Goal: Task Accomplishment & Management: Complete application form

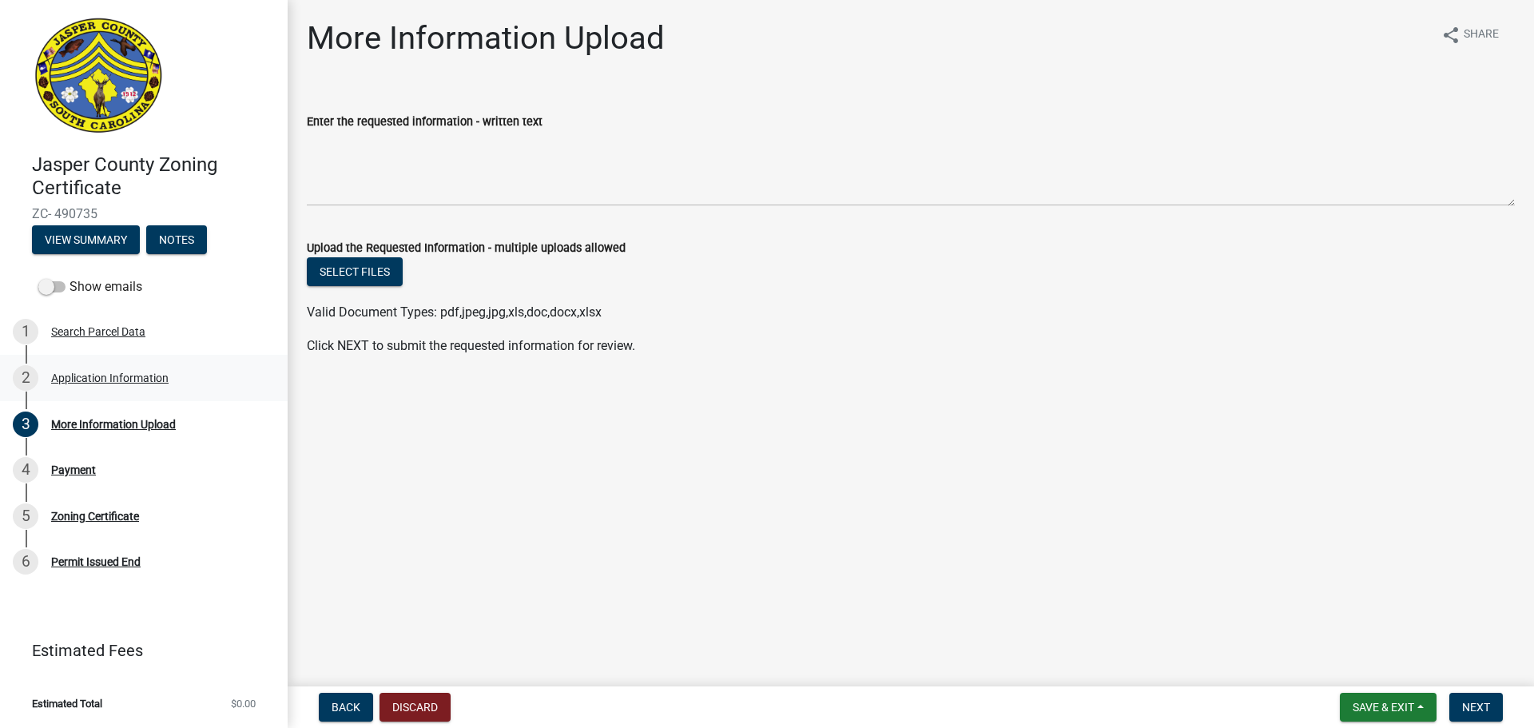
click at [158, 382] on div "Application Information" at bounding box center [109, 377] width 117 height 11
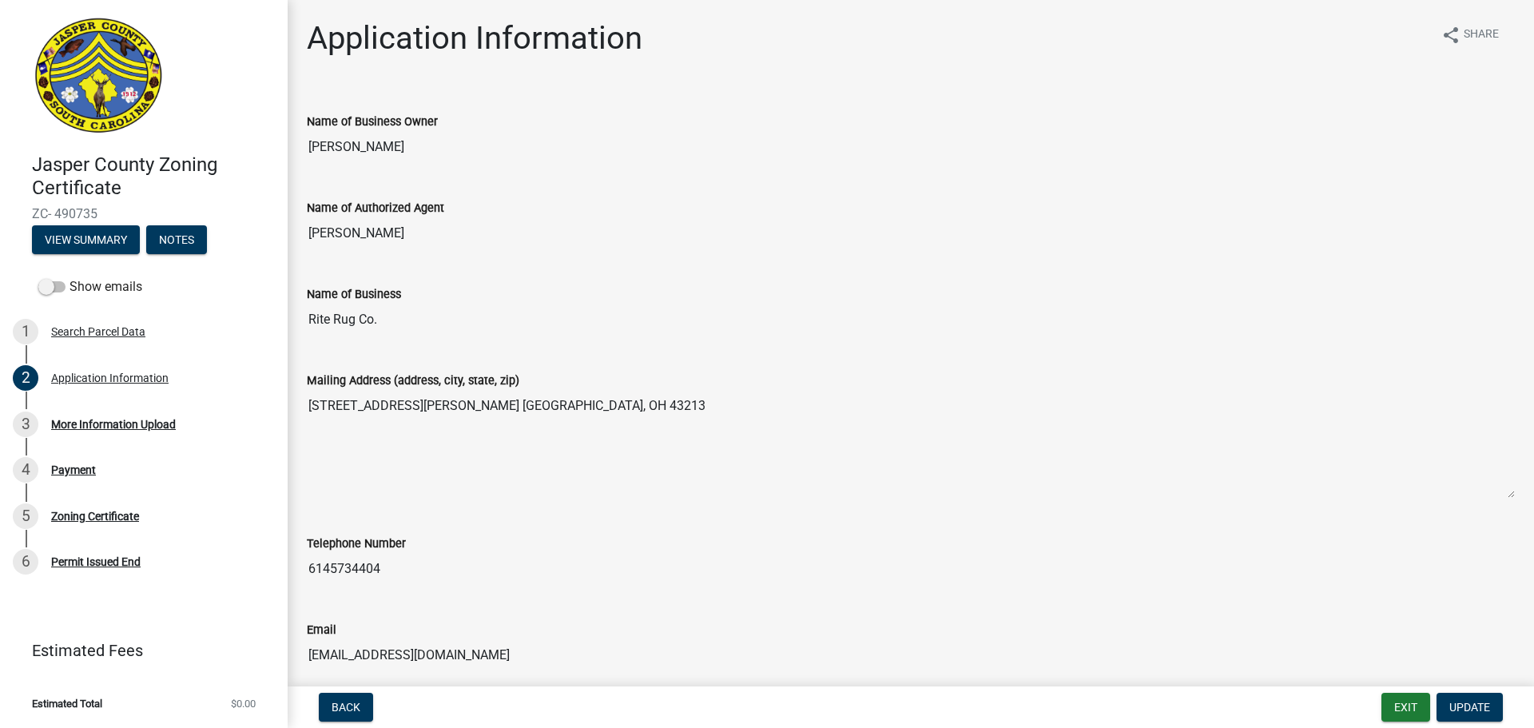
click at [1467, 692] on nav "Back Exit Update" at bounding box center [911, 707] width 1247 height 42
click at [1465, 714] on span "Update" at bounding box center [1470, 707] width 41 height 13
click at [1476, 709] on span "Update" at bounding box center [1470, 707] width 41 height 13
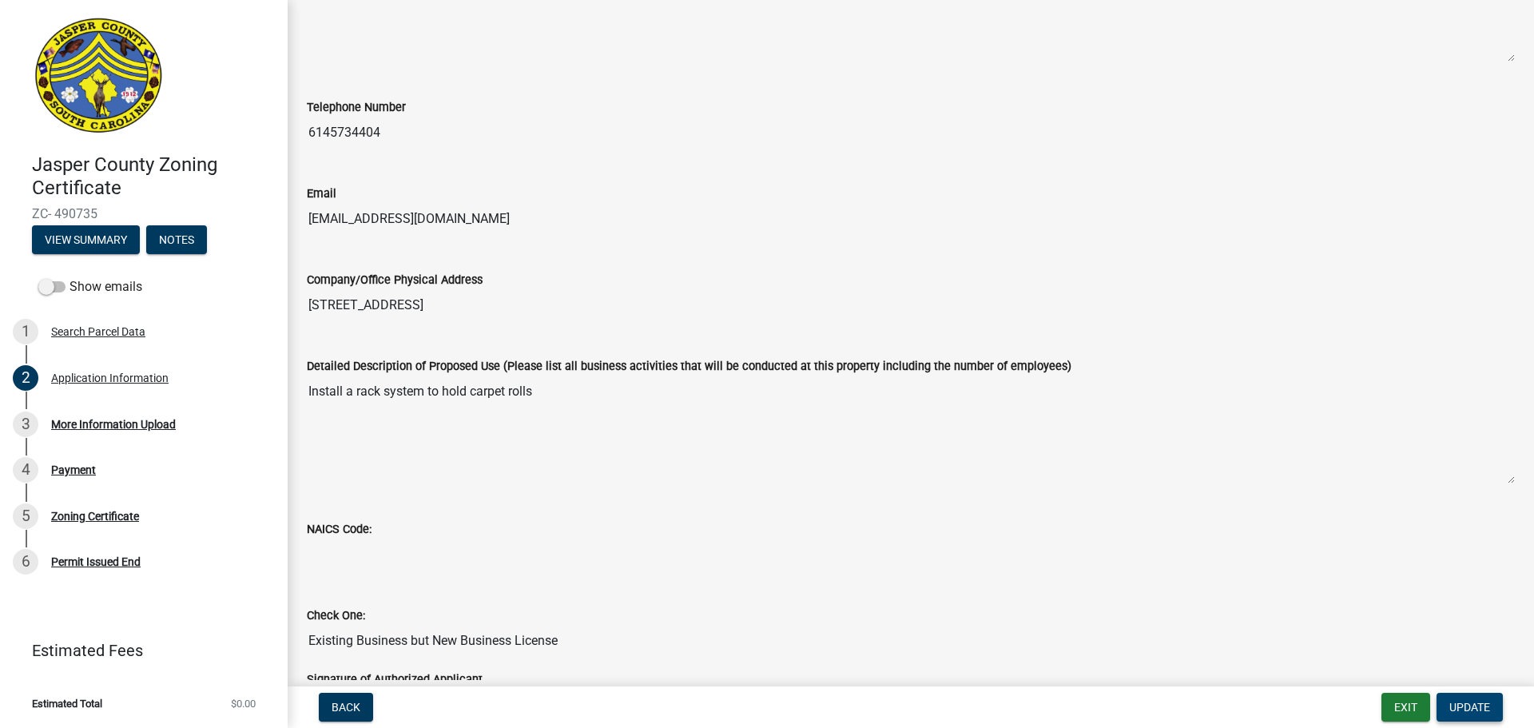
scroll to position [326, 0]
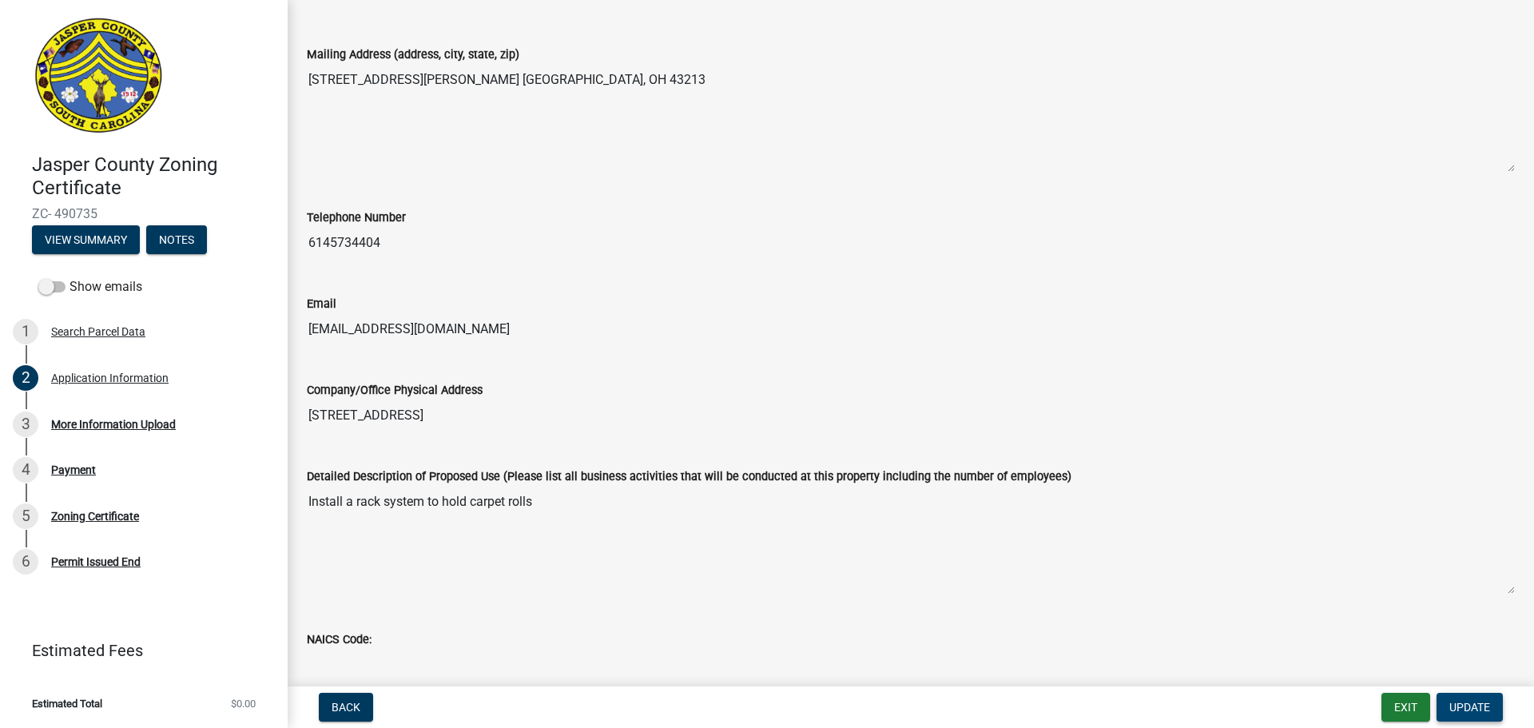
click at [1460, 713] on span "Update" at bounding box center [1470, 707] width 41 height 13
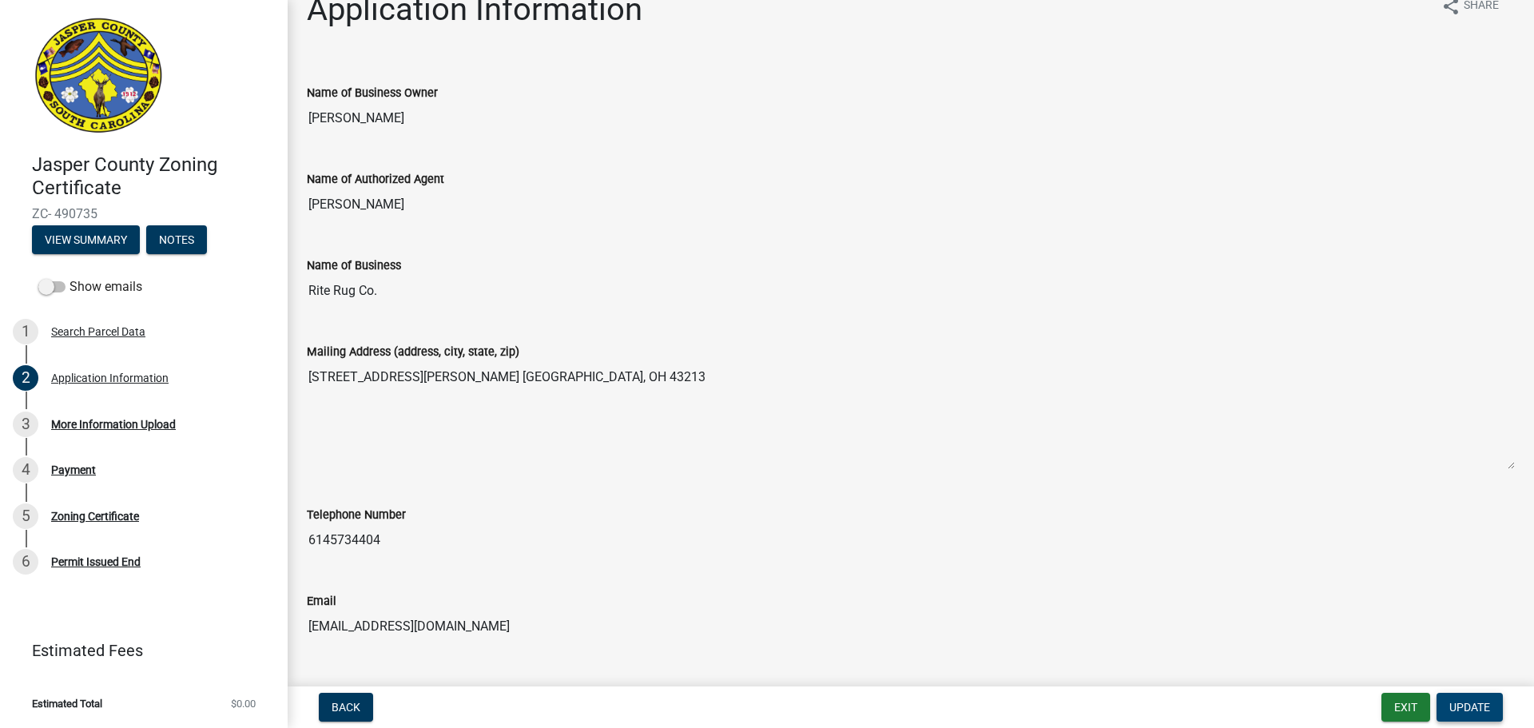
scroll to position [0, 0]
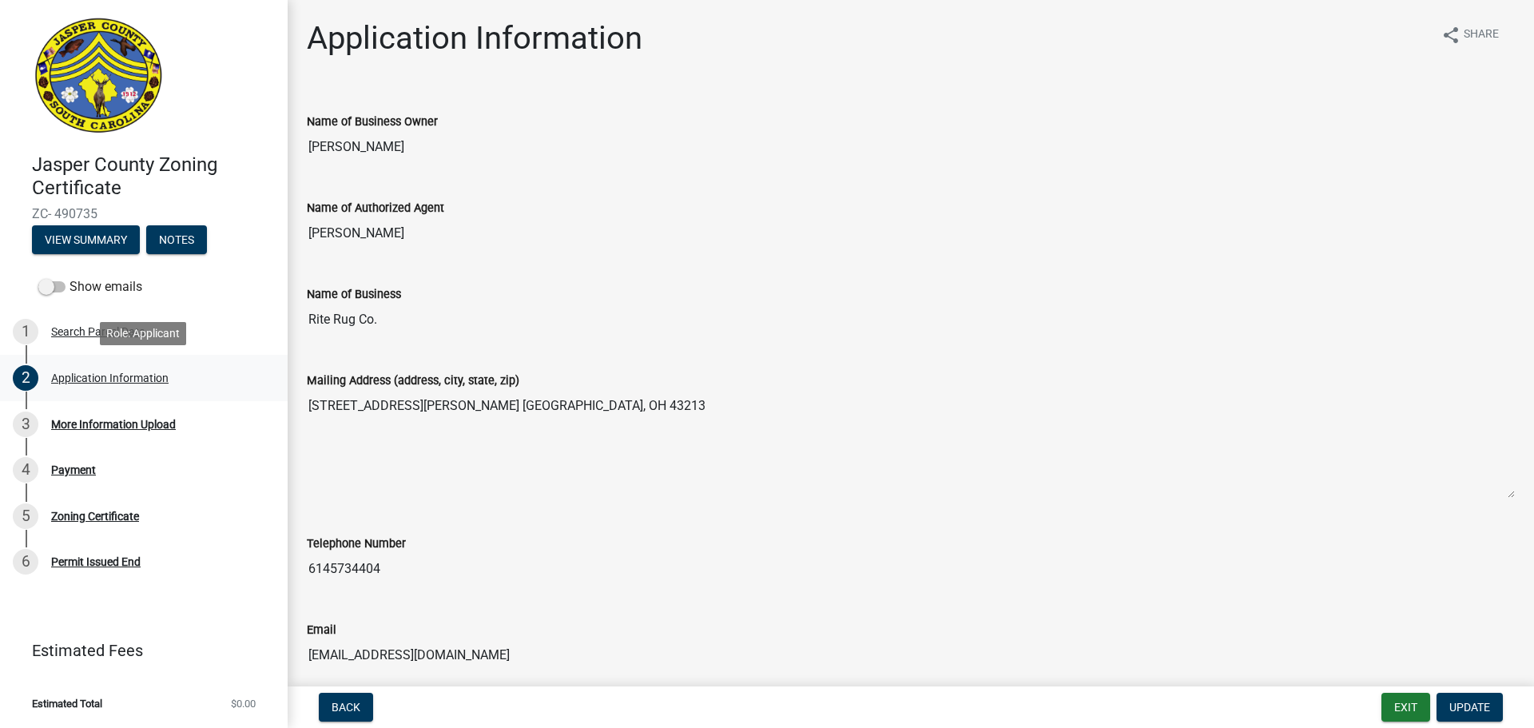
click at [123, 384] on div "2 Application Information" at bounding box center [137, 378] width 249 height 26
click at [126, 376] on div "Application Information" at bounding box center [109, 377] width 117 height 11
click at [351, 701] on span "Back" at bounding box center [346, 707] width 29 height 13
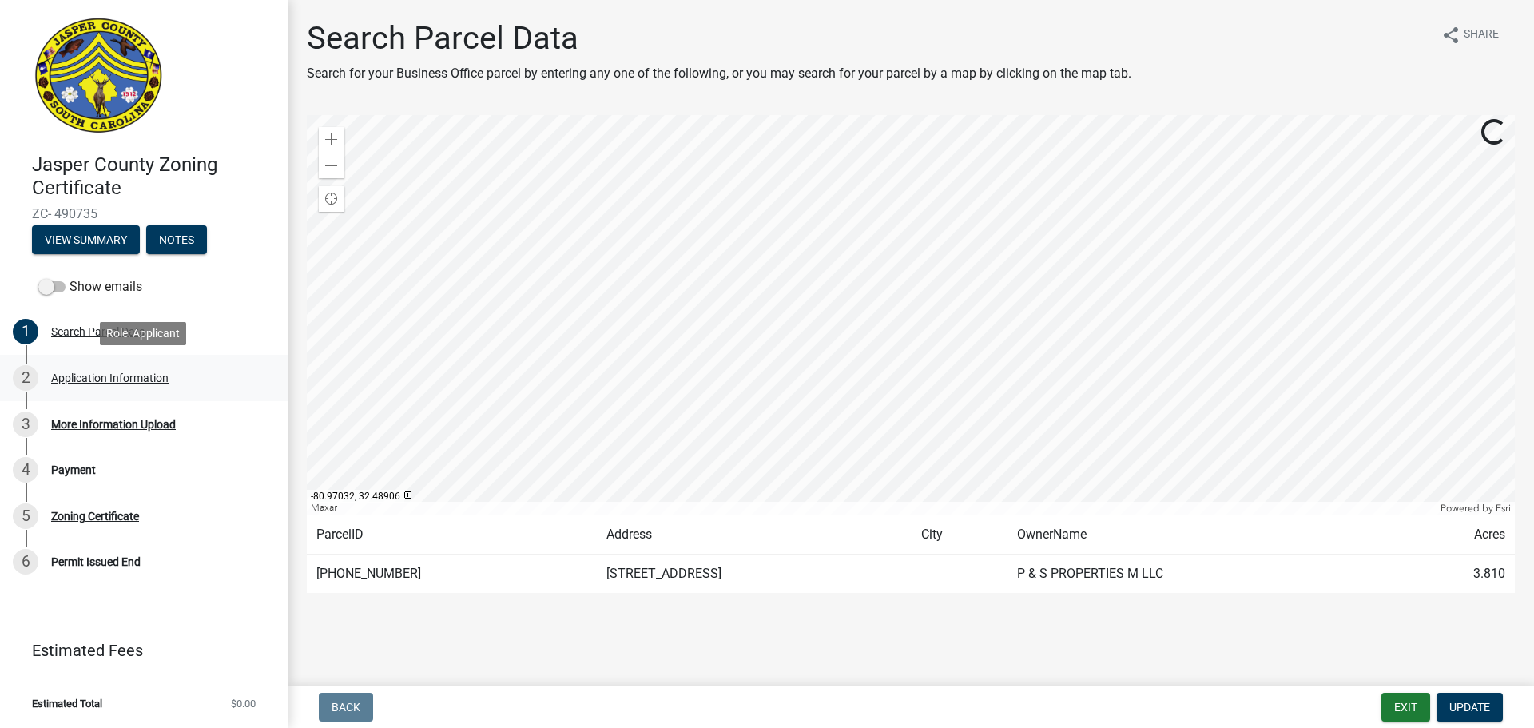
click at [146, 378] on div "Application Information" at bounding box center [109, 377] width 117 height 11
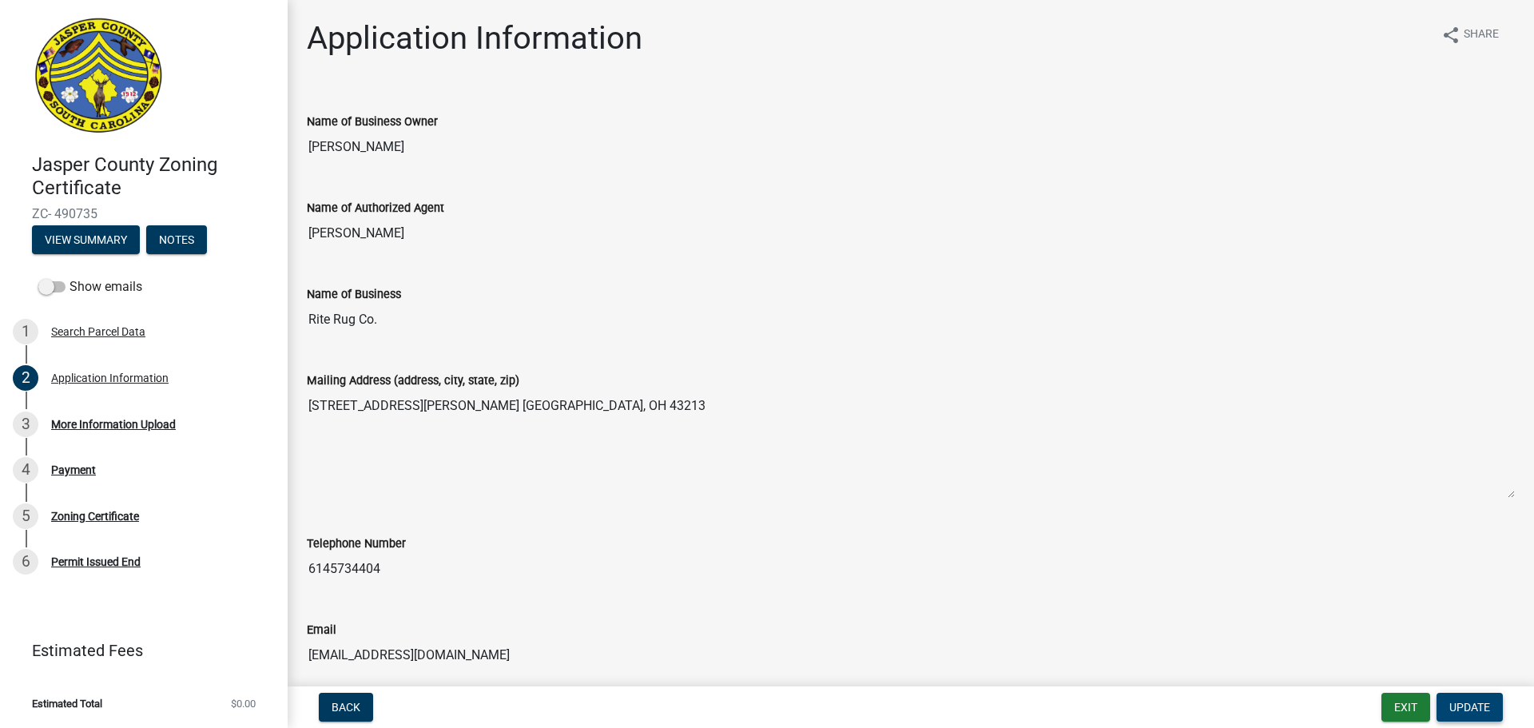
click at [1485, 706] on span "Update" at bounding box center [1470, 707] width 41 height 13
click at [459, 505] on div "Mailing Address (address[GEOGRAPHIC_DATA]) [STREET_ADDRESS][PERSON_NAME] [GEOGR…" at bounding box center [911, 429] width 1232 height 163
click at [379, 499] on div "Mailing Address (address[GEOGRAPHIC_DATA]) [STREET_ADDRESS][PERSON_NAME] [GEOGR…" at bounding box center [911, 429] width 1232 height 163
click at [388, 467] on textarea "[STREET_ADDRESS][PERSON_NAME] [GEOGRAPHIC_DATA], OH 43213" at bounding box center [911, 444] width 1208 height 109
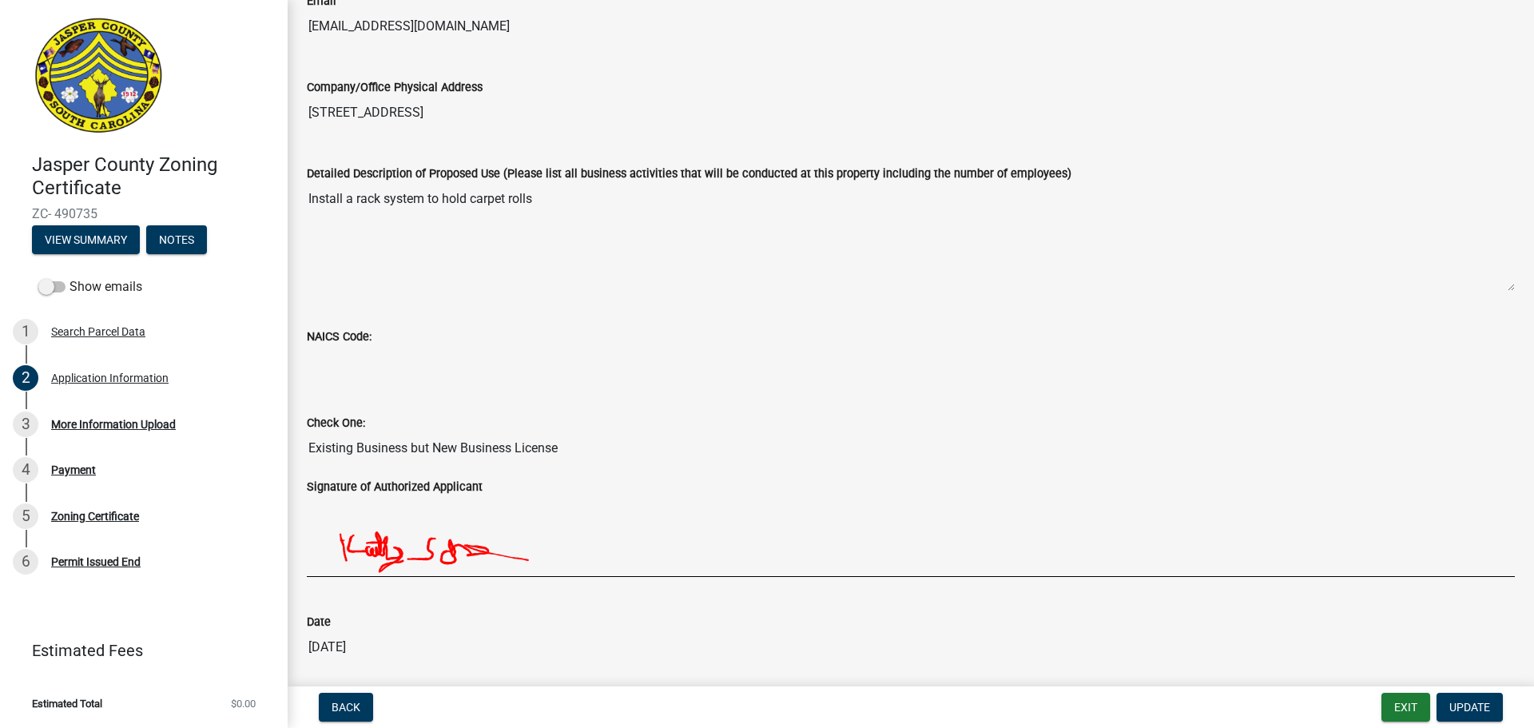
scroll to position [719, 0]
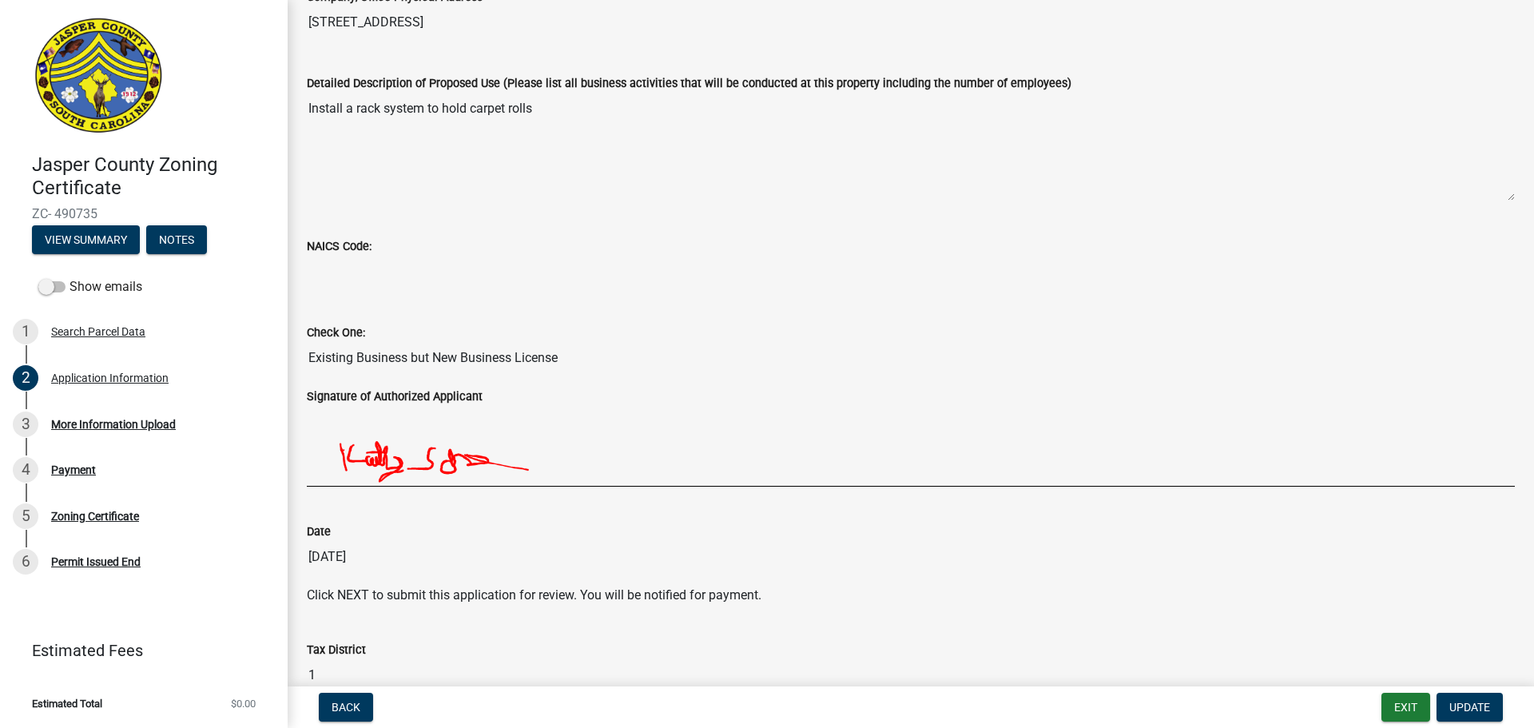
click at [420, 359] on input "Existing Business but New Business License" at bounding box center [911, 358] width 1208 height 32
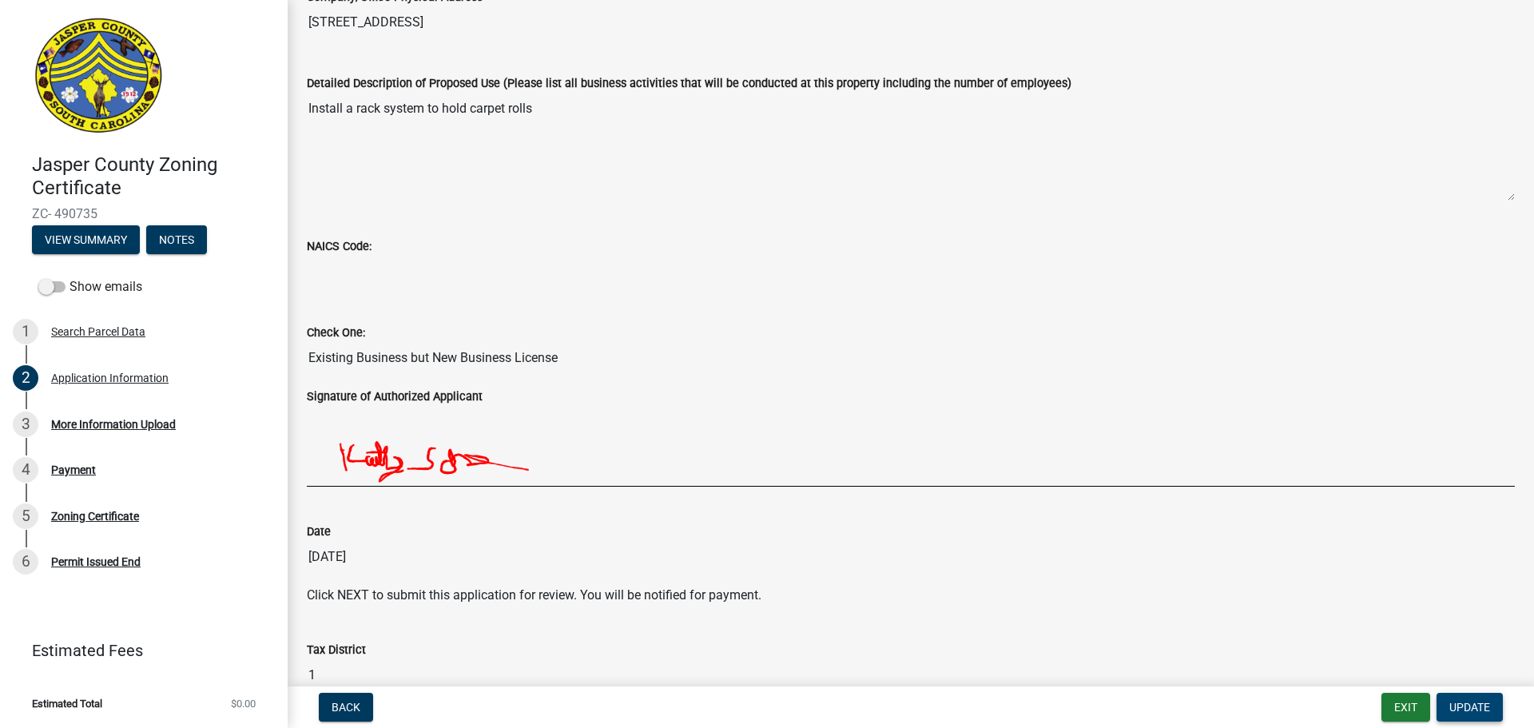
click at [1472, 713] on span "Update" at bounding box center [1470, 707] width 41 height 13
click at [527, 363] on input "Existing Business but New Business License" at bounding box center [911, 358] width 1208 height 32
click at [533, 362] on input "Existing Business but New Business License" at bounding box center [911, 358] width 1208 height 32
click at [299, 368] on div "Check One: Existing Business but New Business License" at bounding box center [911, 343] width 1232 height 86
click at [101, 243] on button "View Summary" at bounding box center [86, 239] width 108 height 29
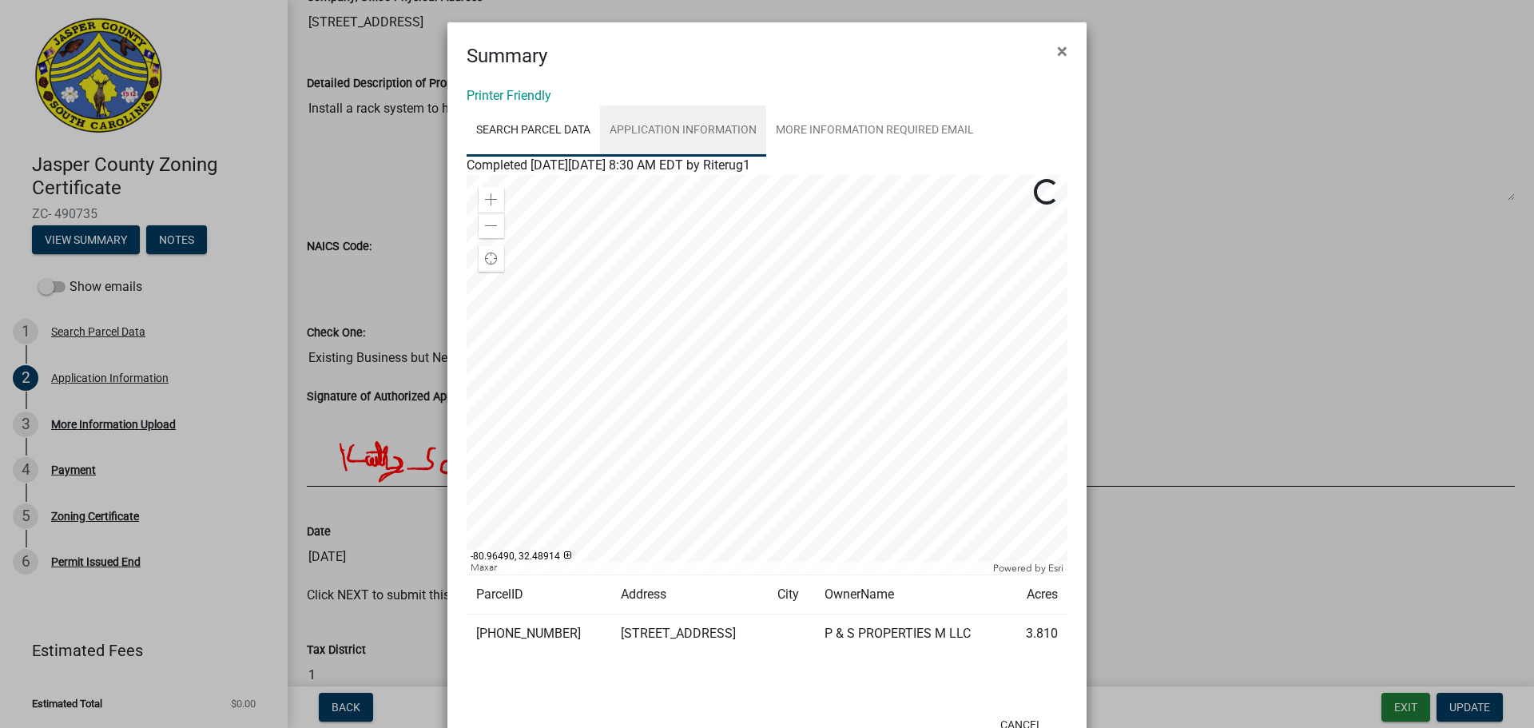
click at [693, 135] on link "Application Information" at bounding box center [683, 130] width 166 height 51
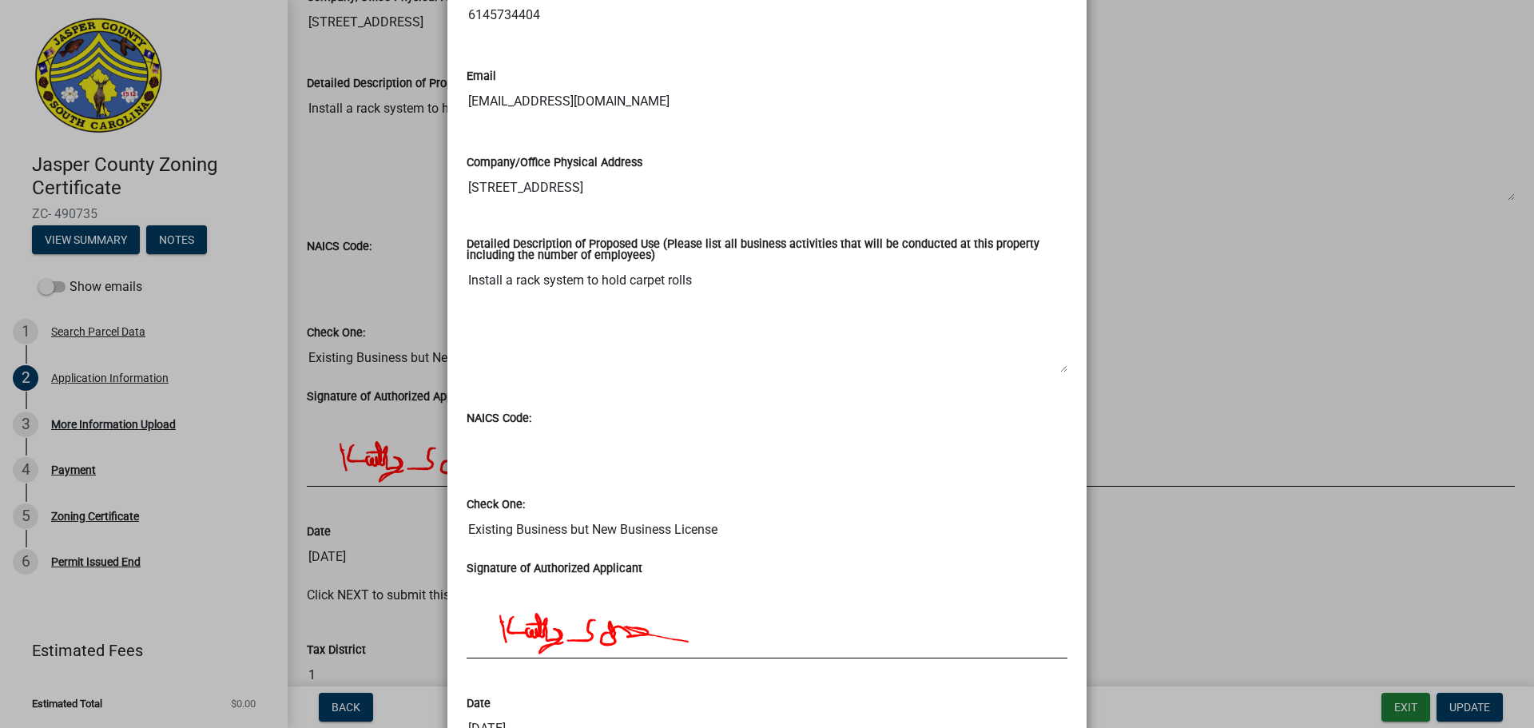
scroll to position [908, 0]
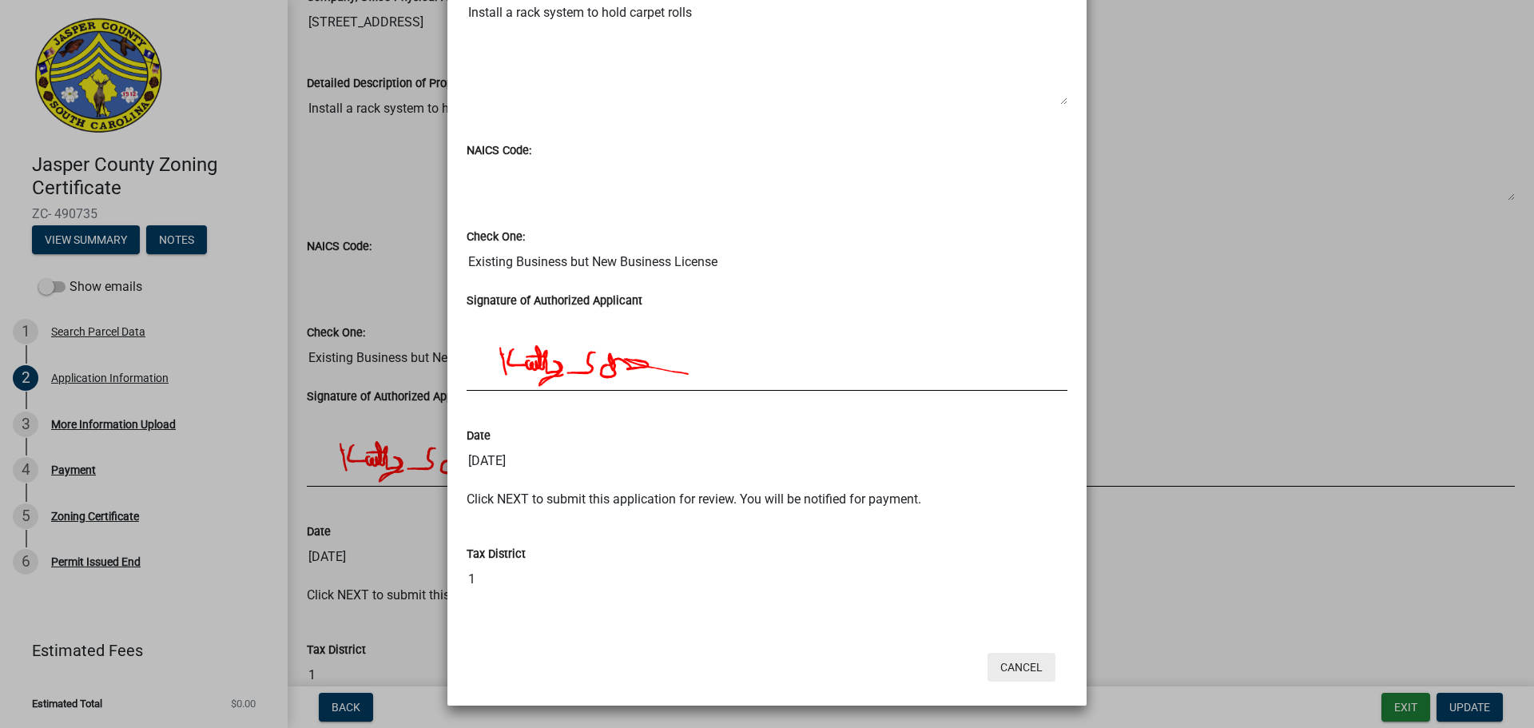
click at [1015, 670] on button "Cancel" at bounding box center [1022, 667] width 68 height 29
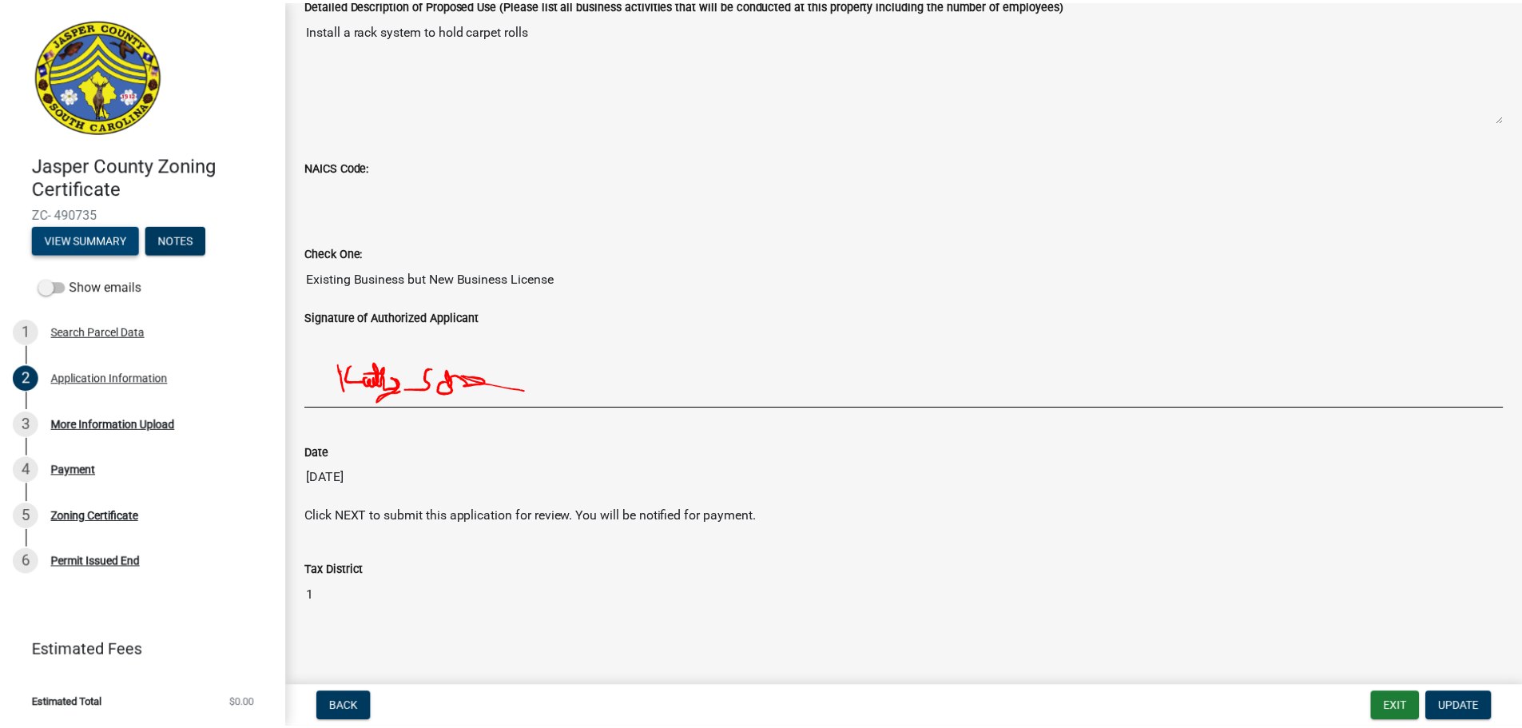
scroll to position [805, 0]
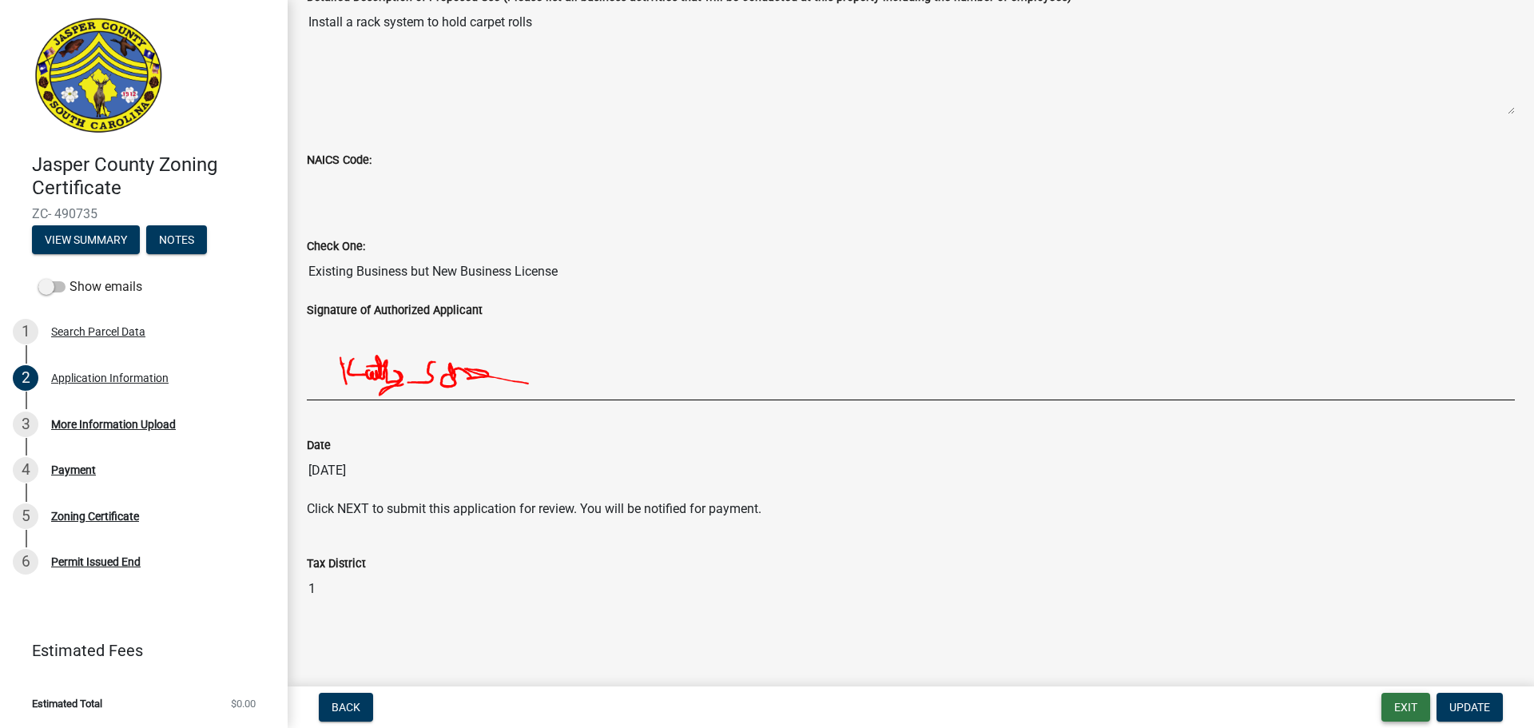
click at [1422, 698] on button "Exit" at bounding box center [1406, 707] width 49 height 29
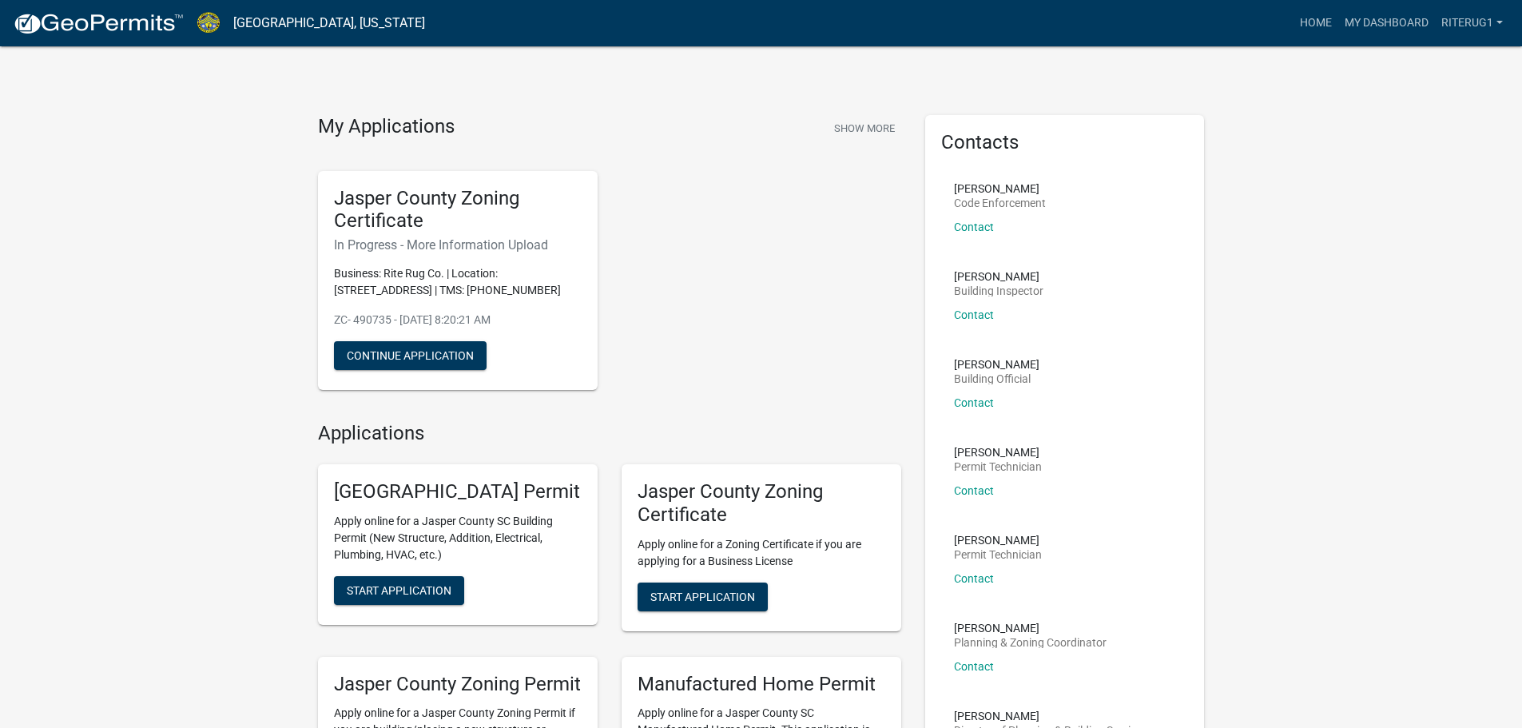
scroll to position [80, 0]
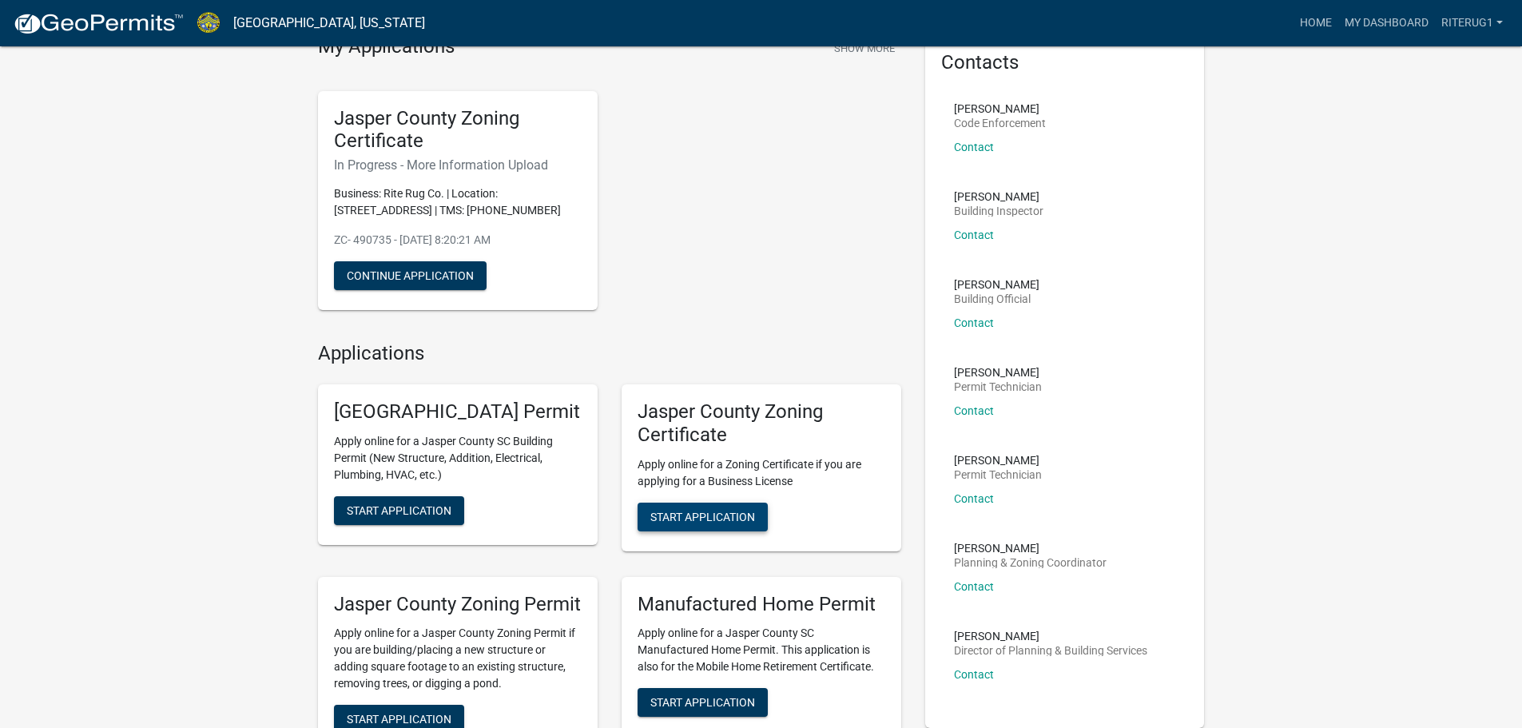
click at [690, 511] on span "Start Application" at bounding box center [702, 516] width 105 height 13
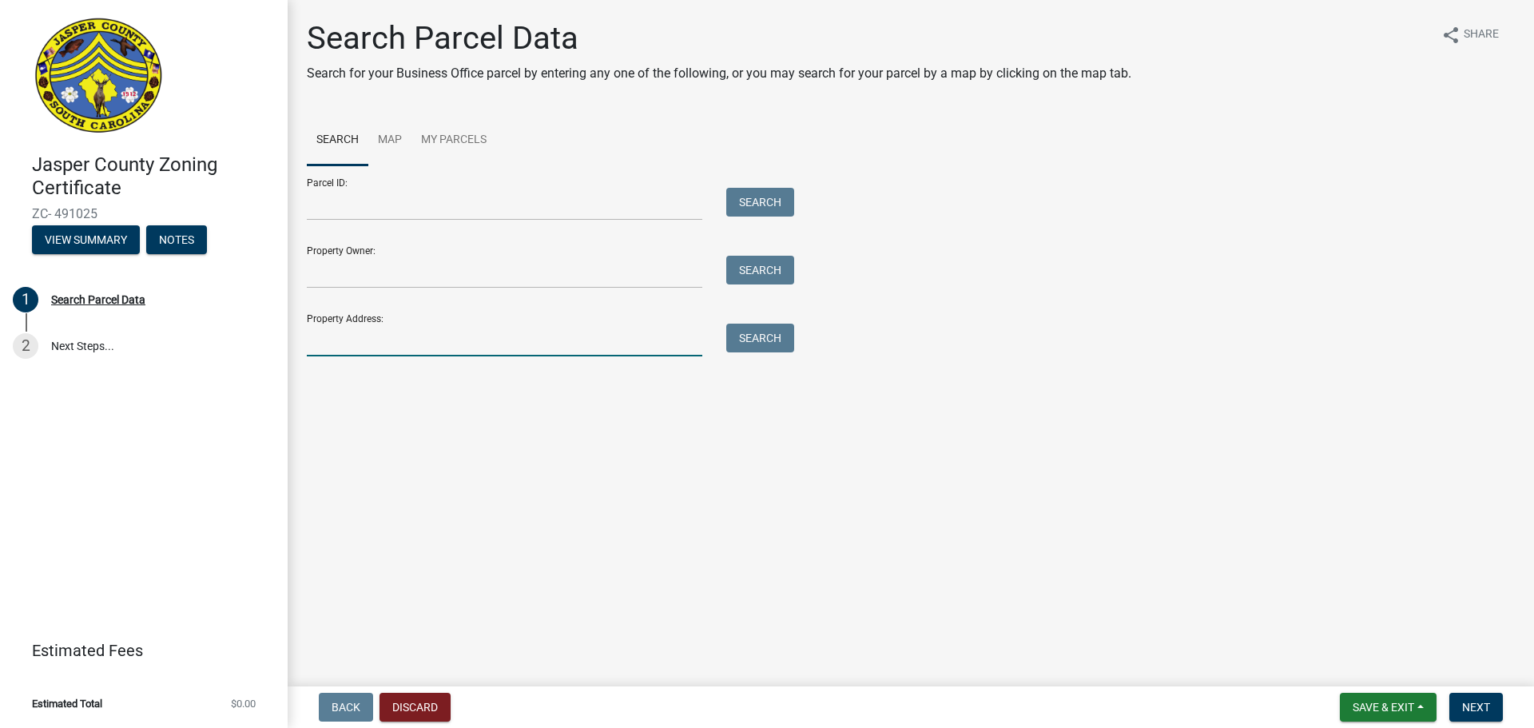
click at [412, 340] on input "Property Address:" at bounding box center [505, 340] width 396 height 33
type input "[STREET_ADDRESS]"
click at [753, 353] on div "Search" at bounding box center [756, 340] width 84 height 33
click at [770, 332] on button "Search" at bounding box center [760, 338] width 68 height 29
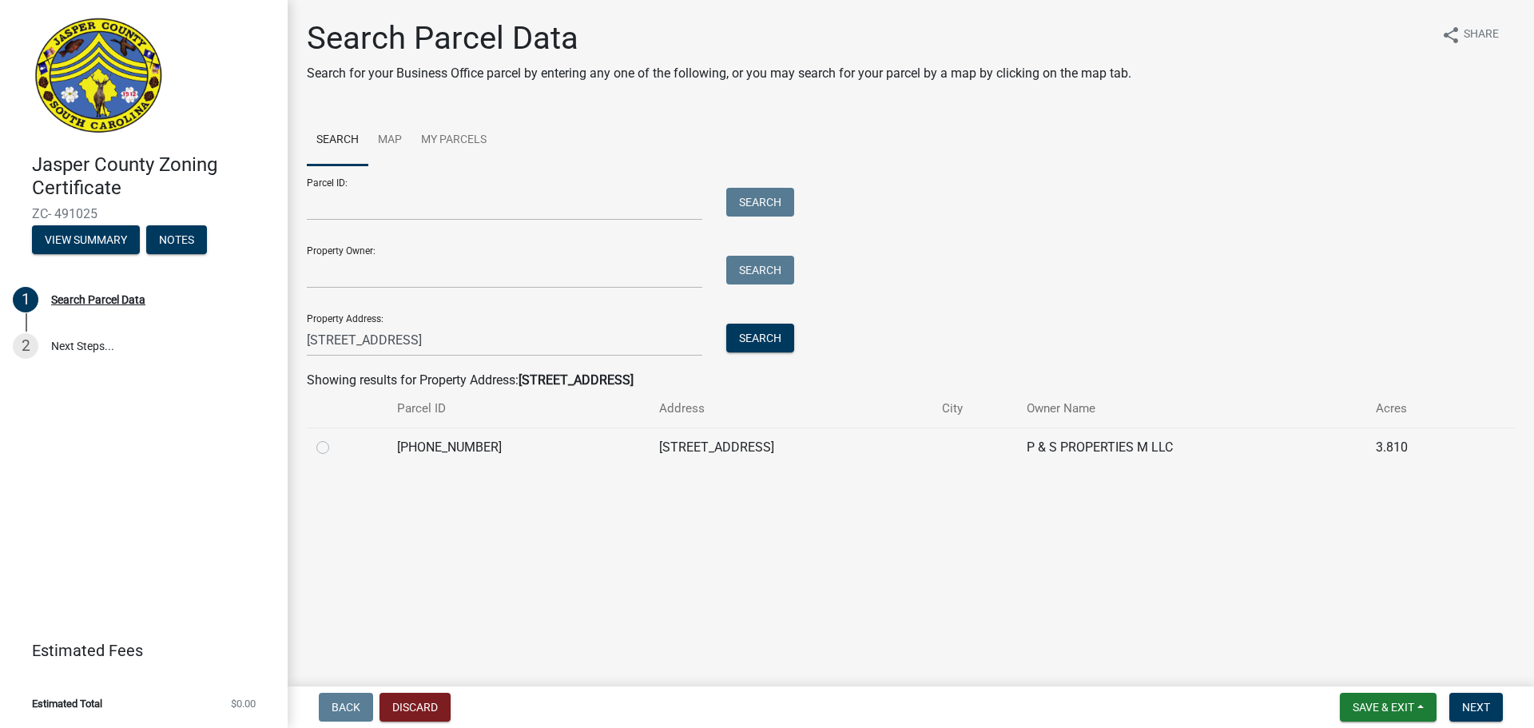
click at [332, 451] on div at bounding box center [347, 447] width 62 height 19
click at [328, 448] on div at bounding box center [347, 447] width 62 height 19
click at [336, 438] on label at bounding box center [336, 438] width 0 height 0
click at [336, 448] on input "radio" at bounding box center [341, 443] width 10 height 10
radio input "true"
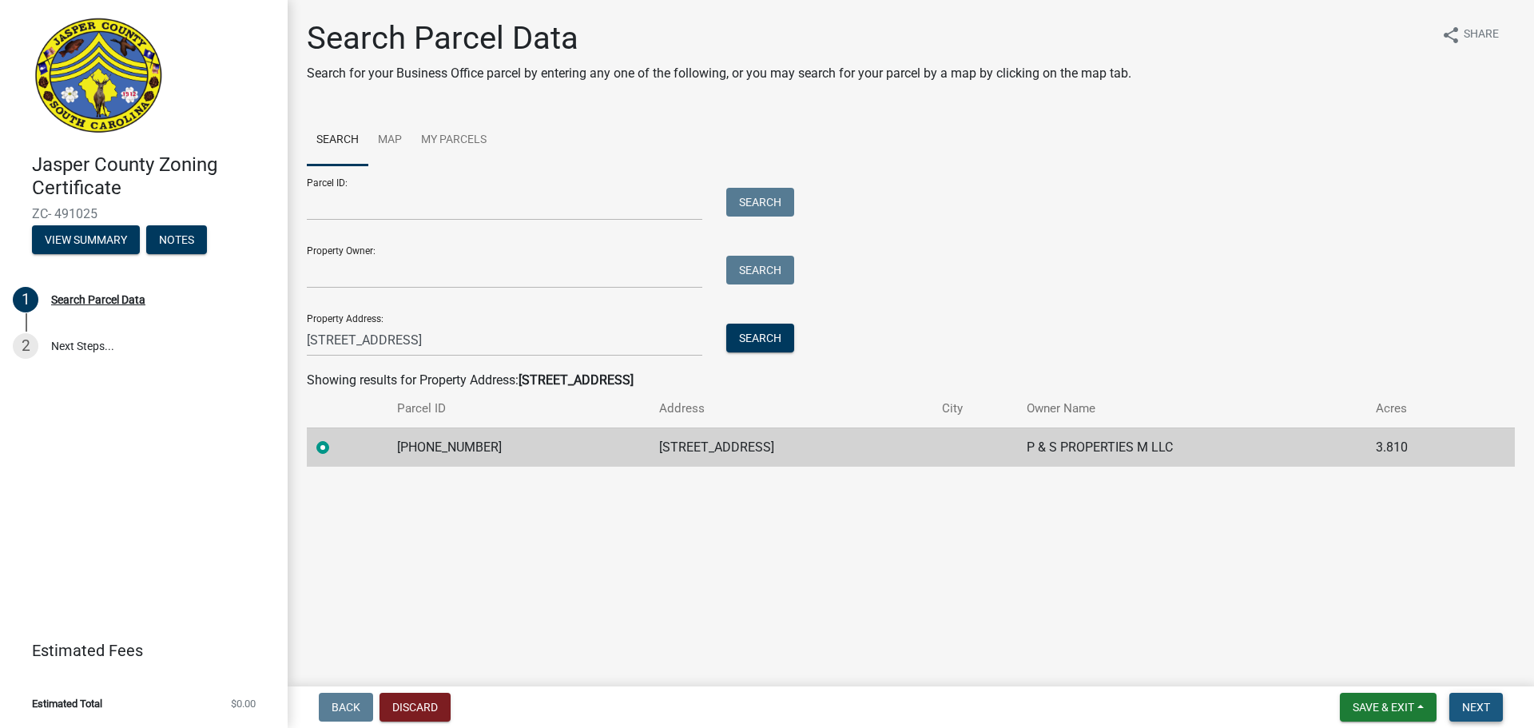
click at [1477, 703] on span "Next" at bounding box center [1476, 707] width 28 height 13
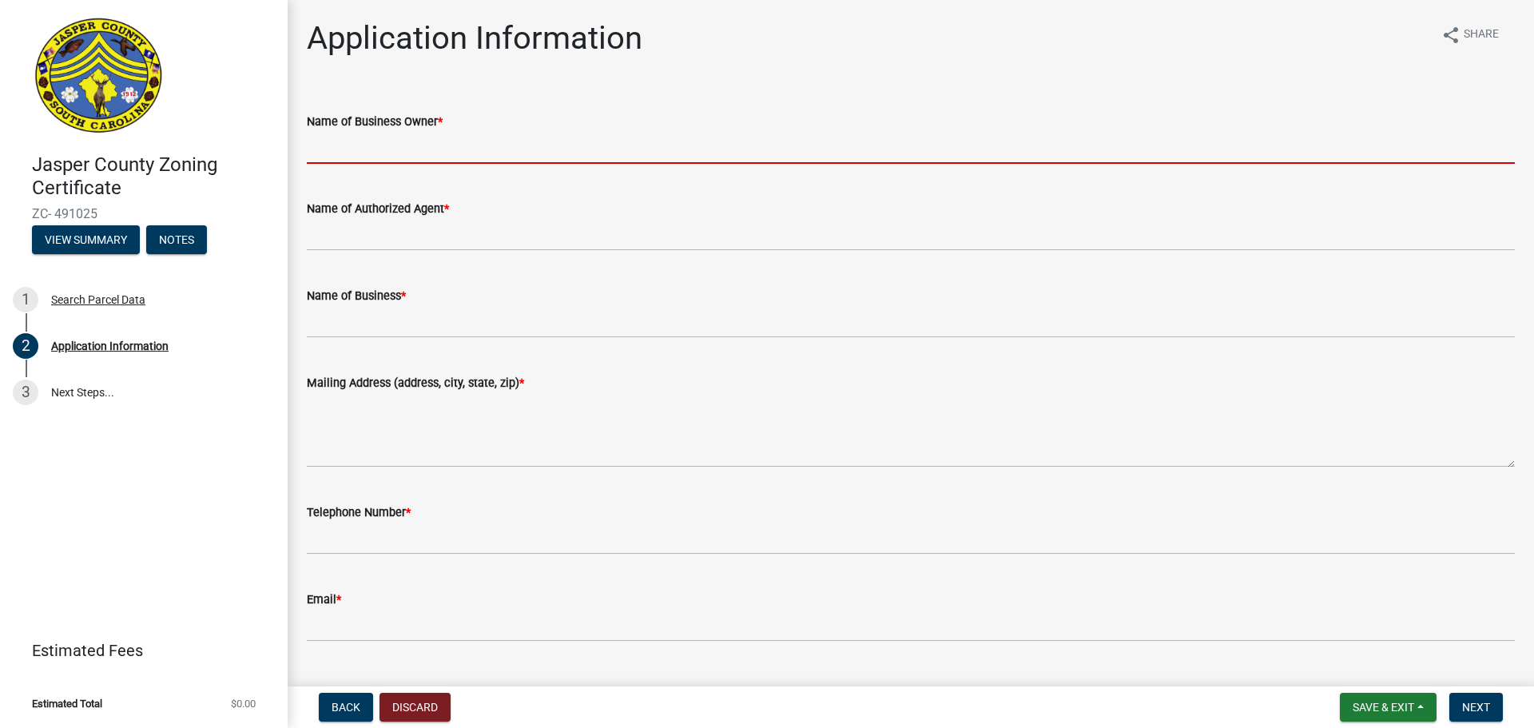
click at [602, 148] on input "Name of Business Owner *" at bounding box center [911, 147] width 1208 height 33
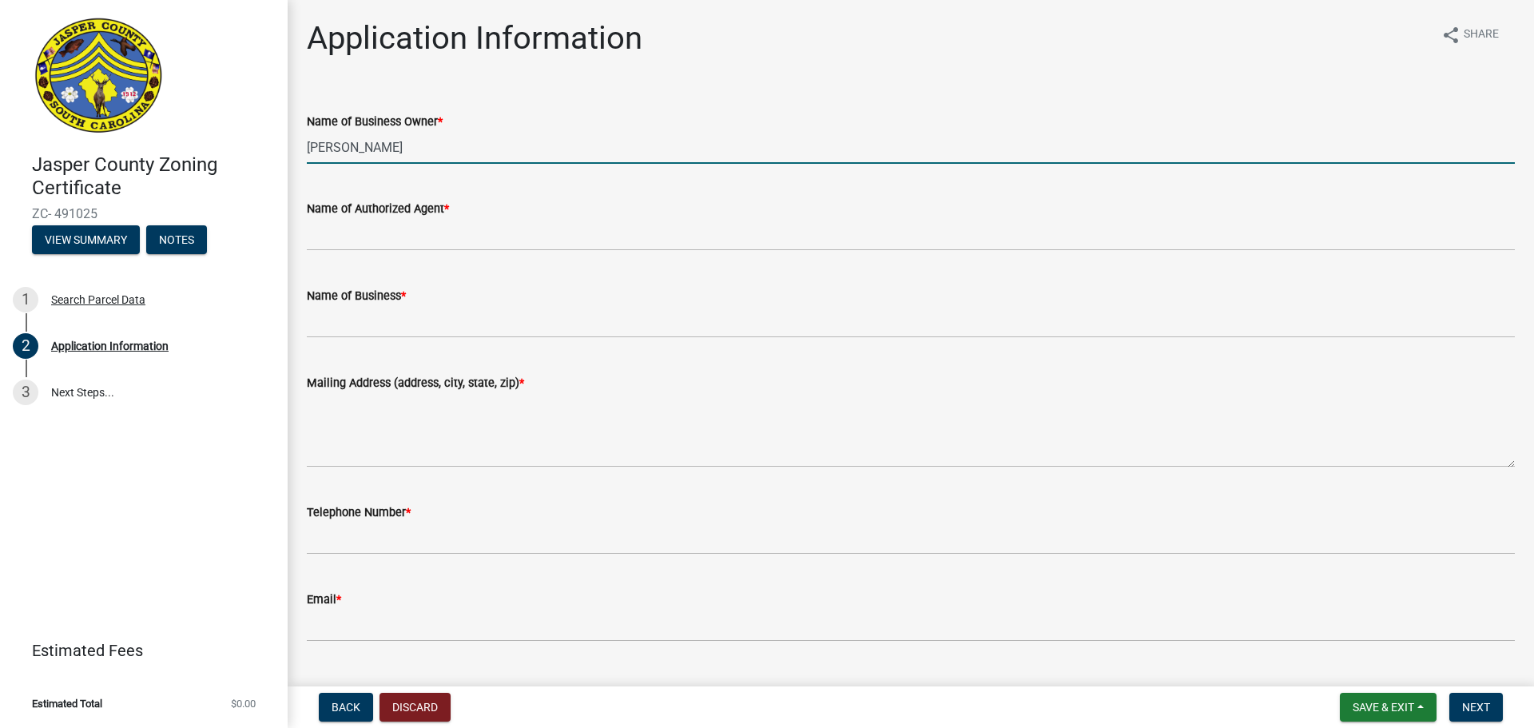
type input "[PERSON_NAME]"
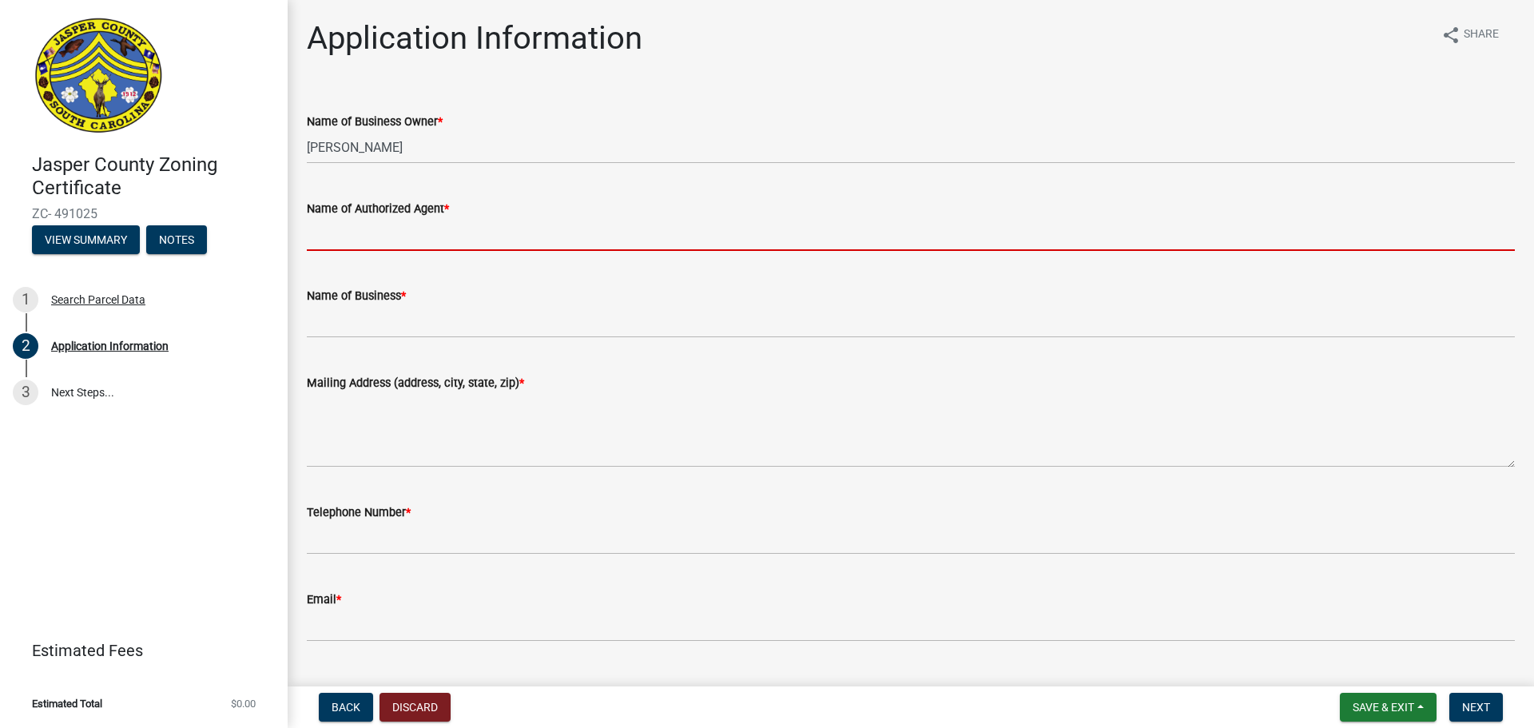
click at [442, 227] on input "Name of Authorized Agent *" at bounding box center [911, 234] width 1208 height 33
type input "[PERSON_NAME]"
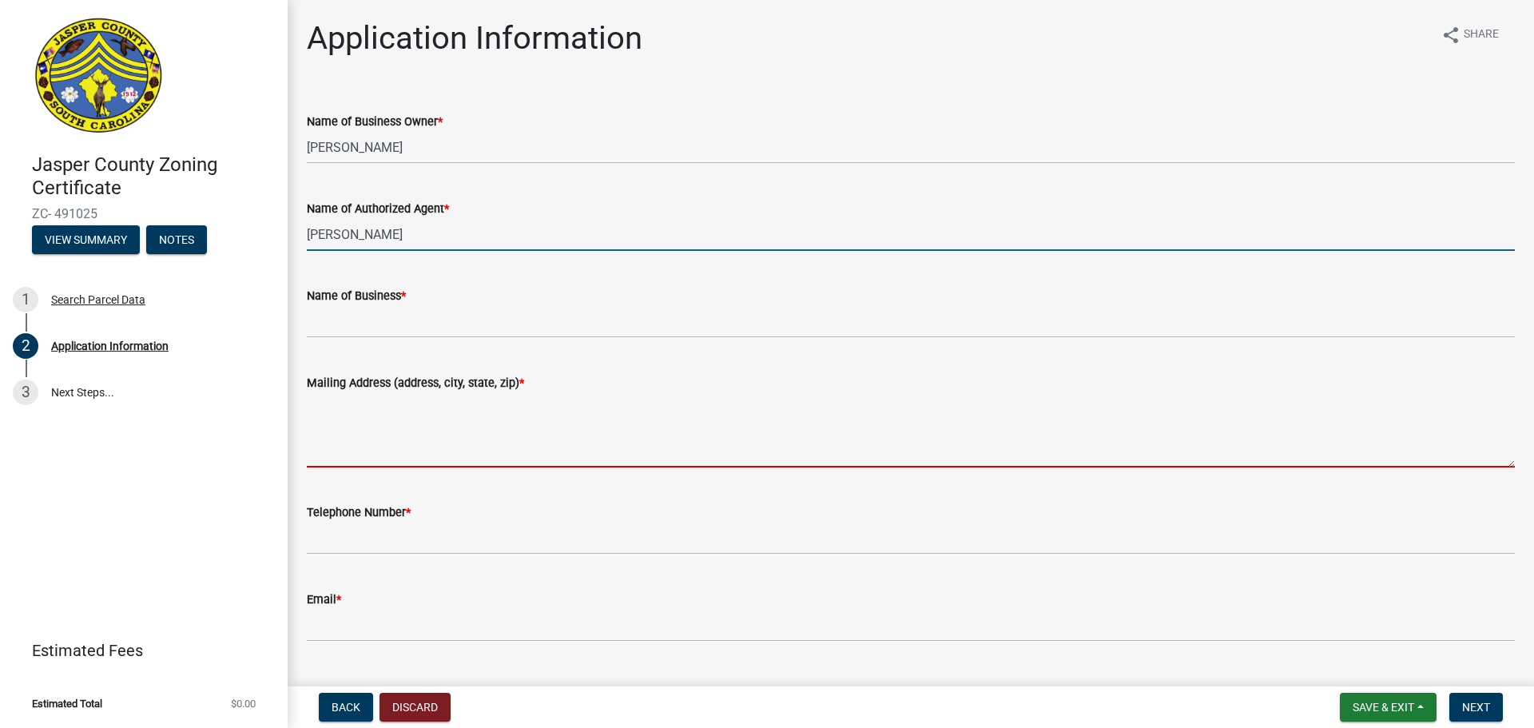
type textarea "[STREET_ADDRESS][PERSON_NAME] [GEOGRAPHIC_DATA], OH 43213"
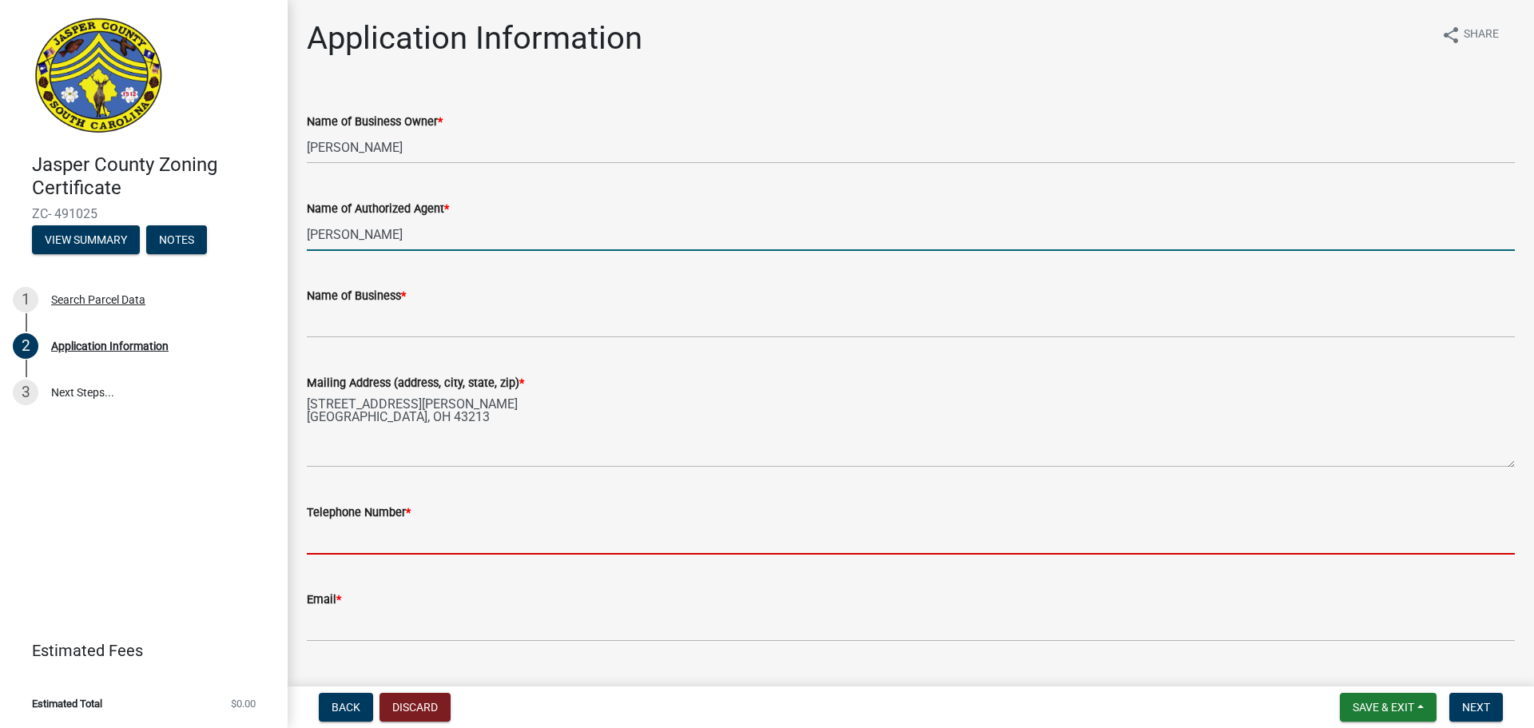
type input "6145734404"
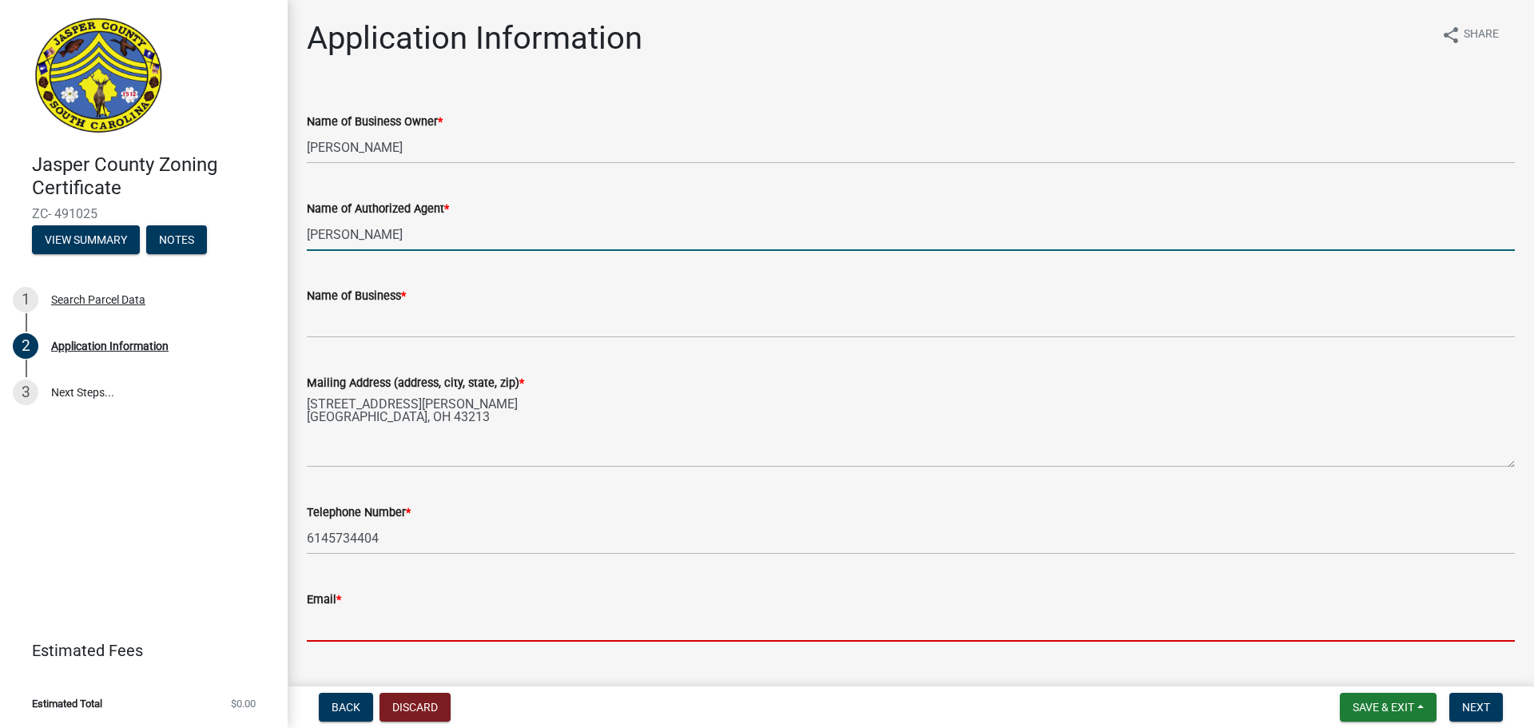
type input "[EMAIL_ADDRESS][DOMAIN_NAME]"
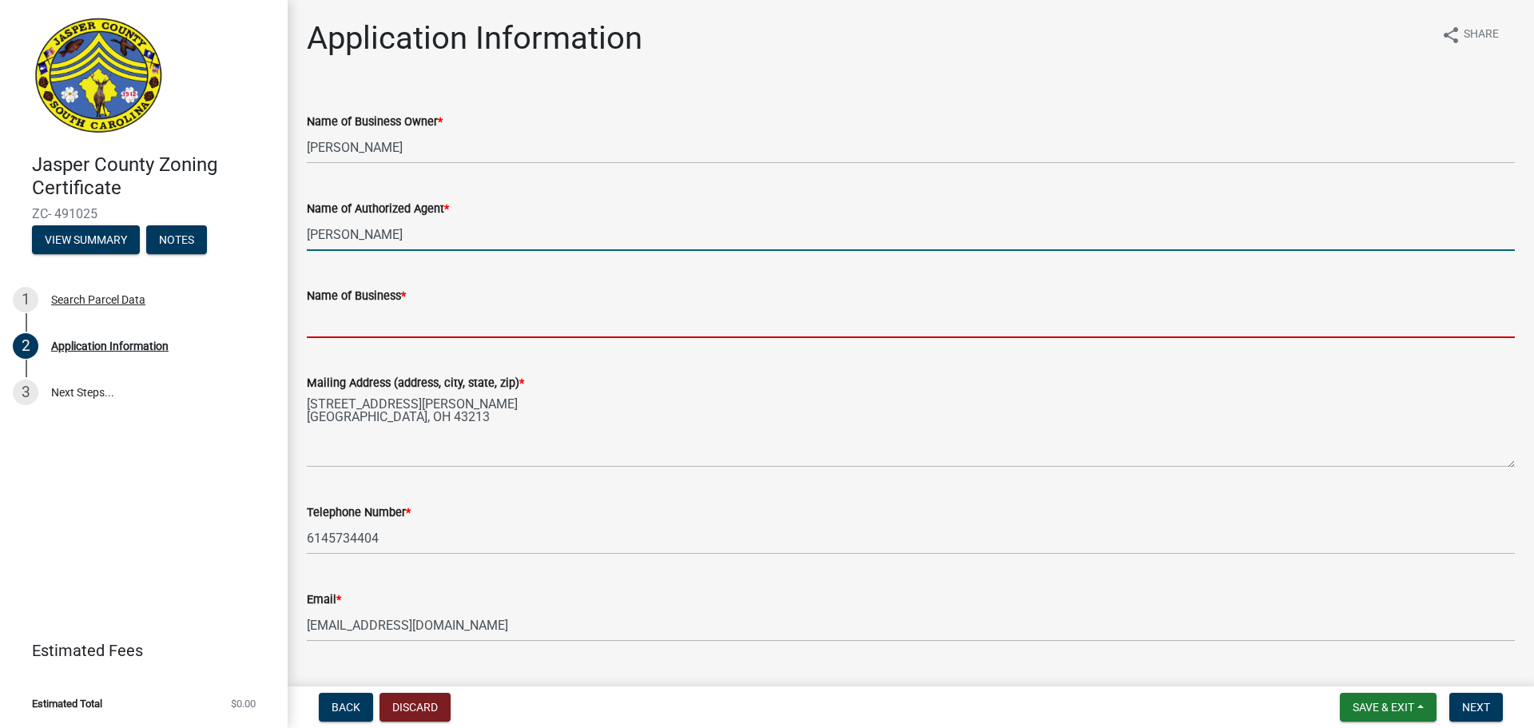
click at [410, 335] on input "Name of Business *" at bounding box center [911, 321] width 1208 height 33
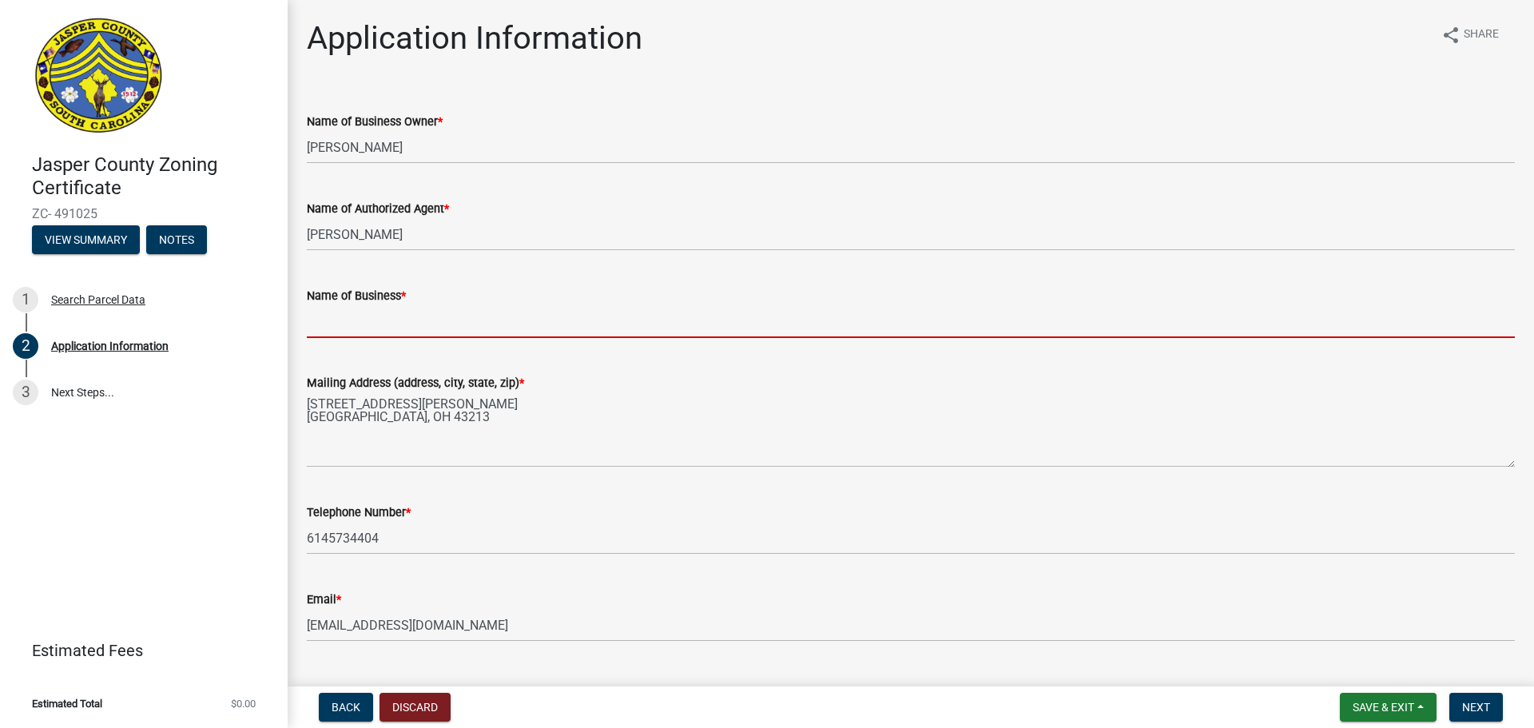
type input "Rite Rug Co."
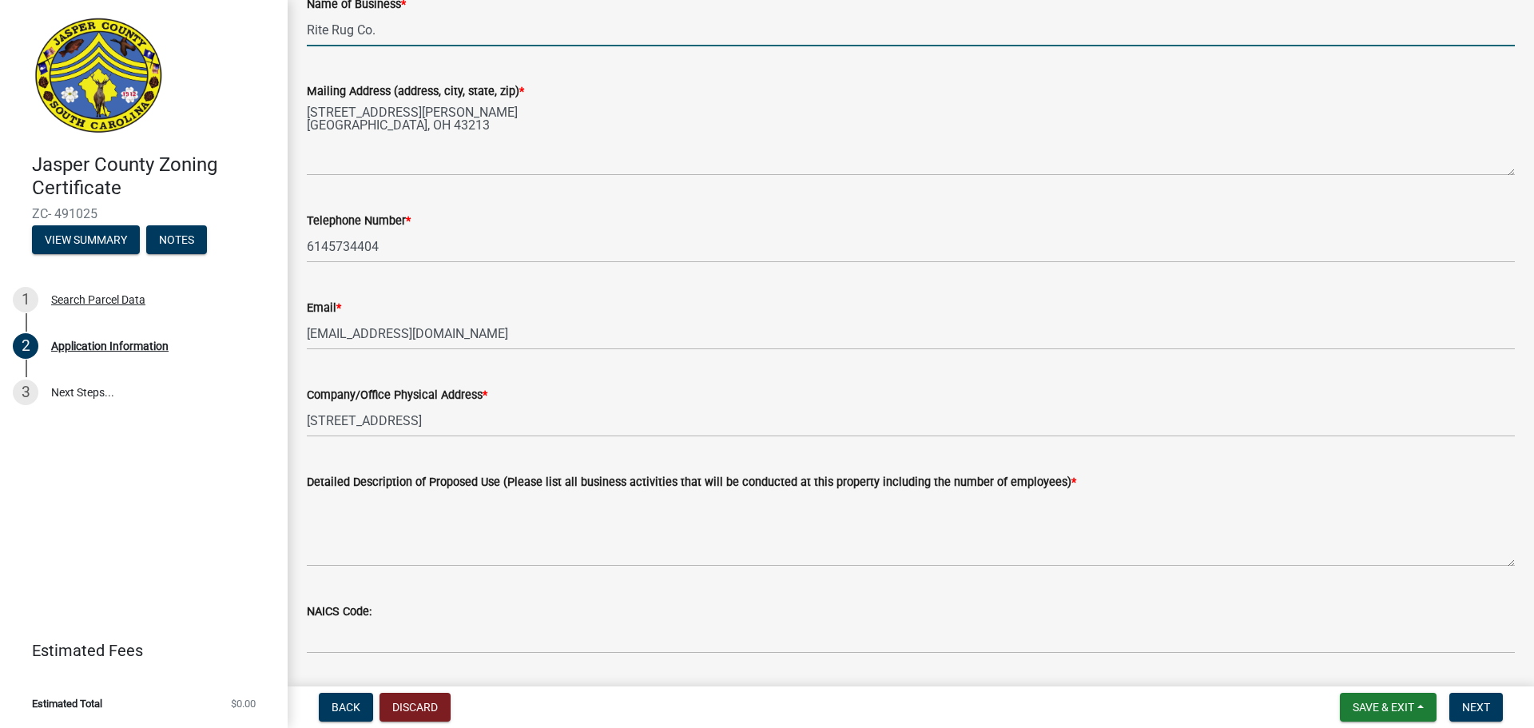
scroll to position [320, 0]
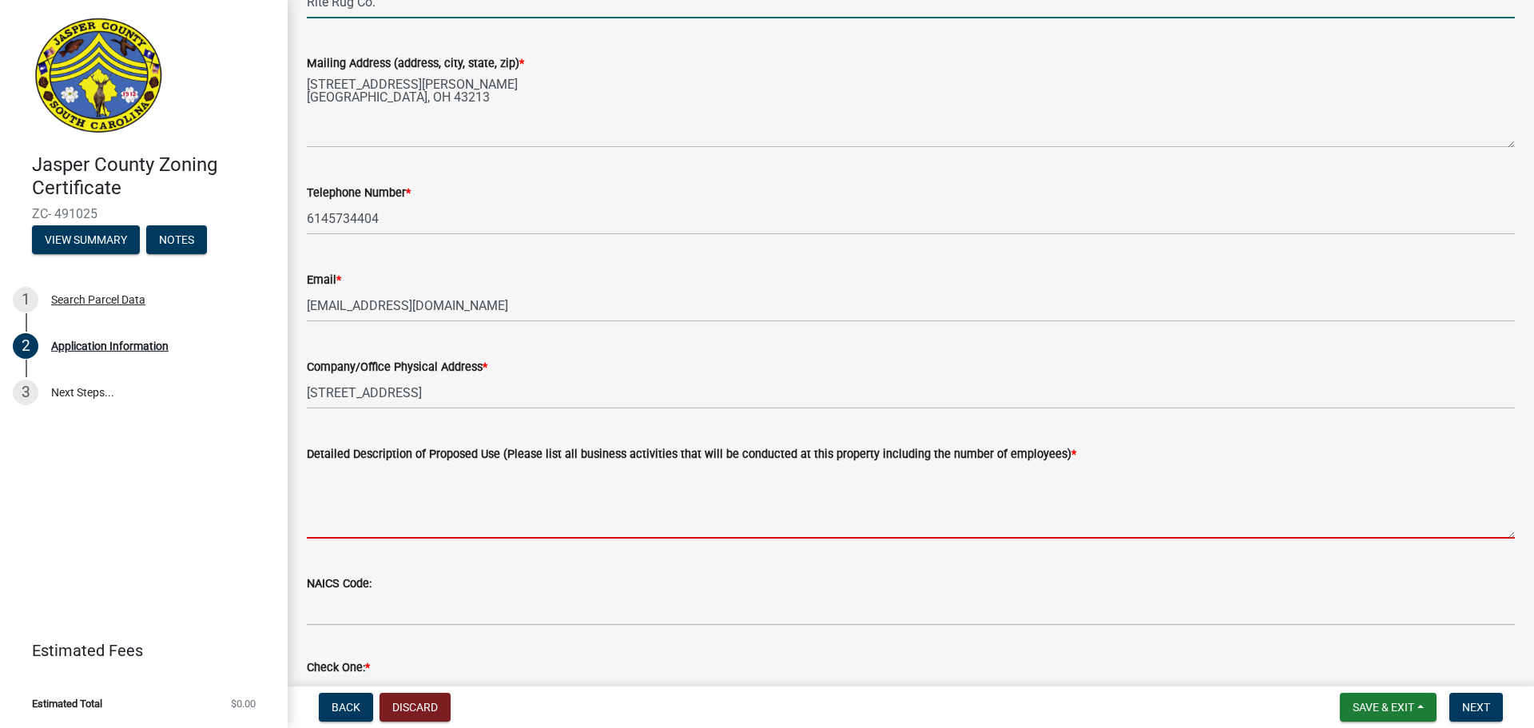
click at [430, 501] on textarea "Detailed Description of Proposed Use (Please list all business activities that …" at bounding box center [911, 500] width 1208 height 75
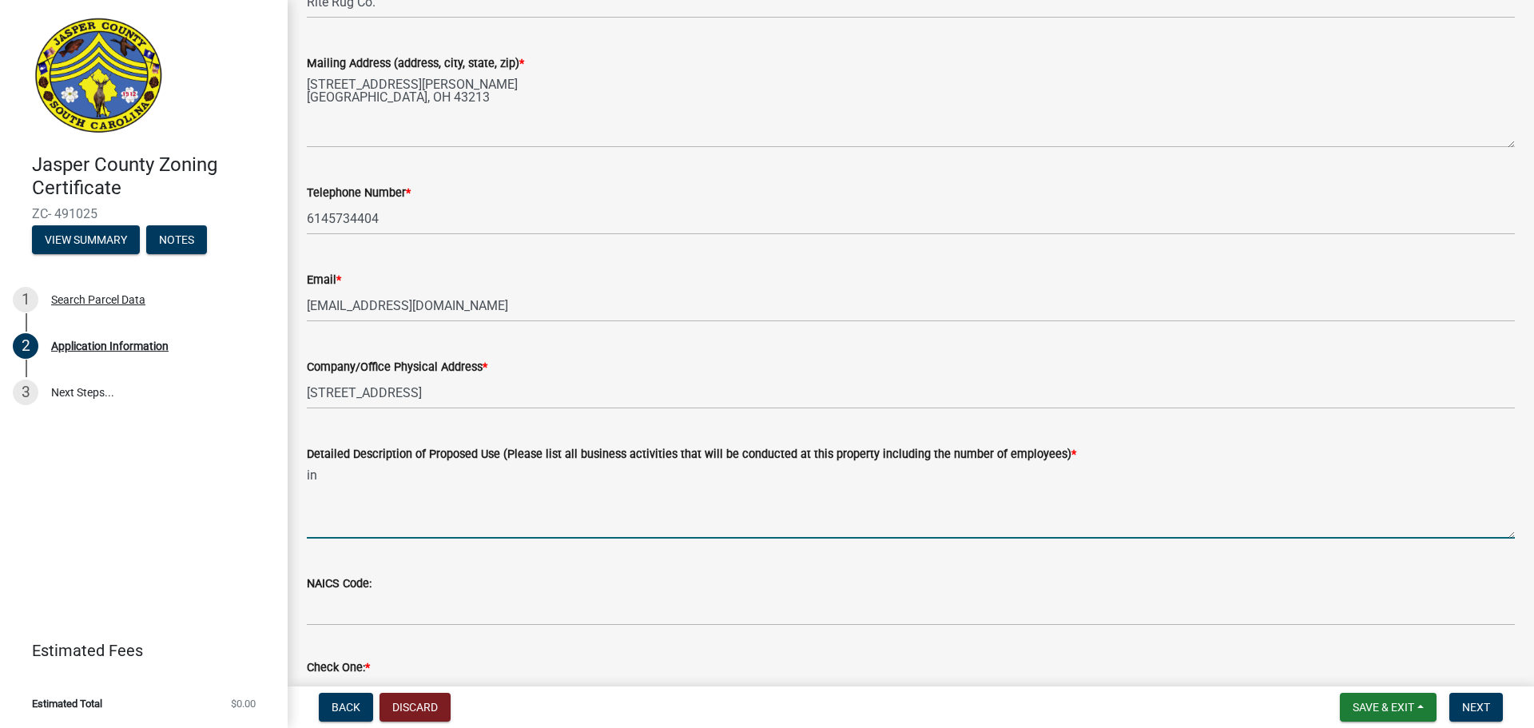
type textarea "i"
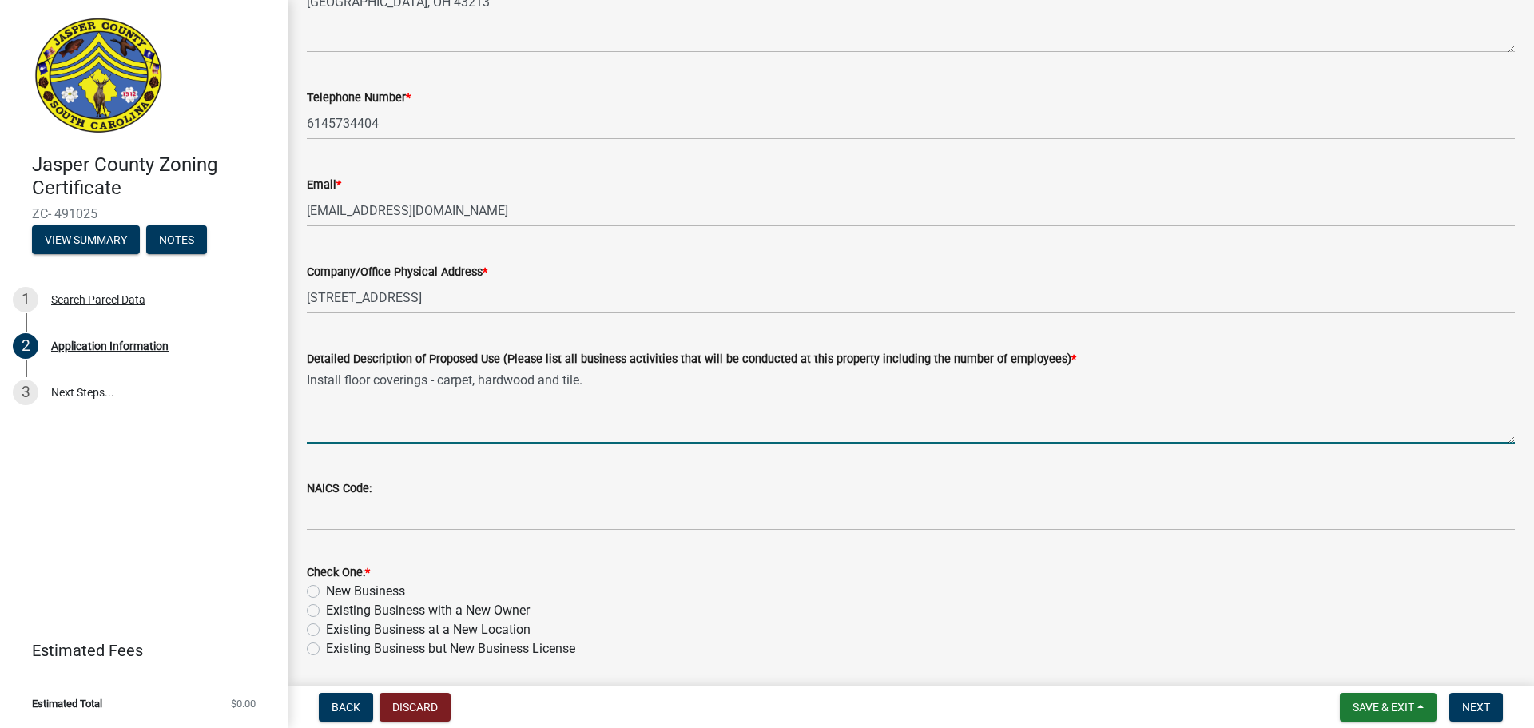
scroll to position [559, 0]
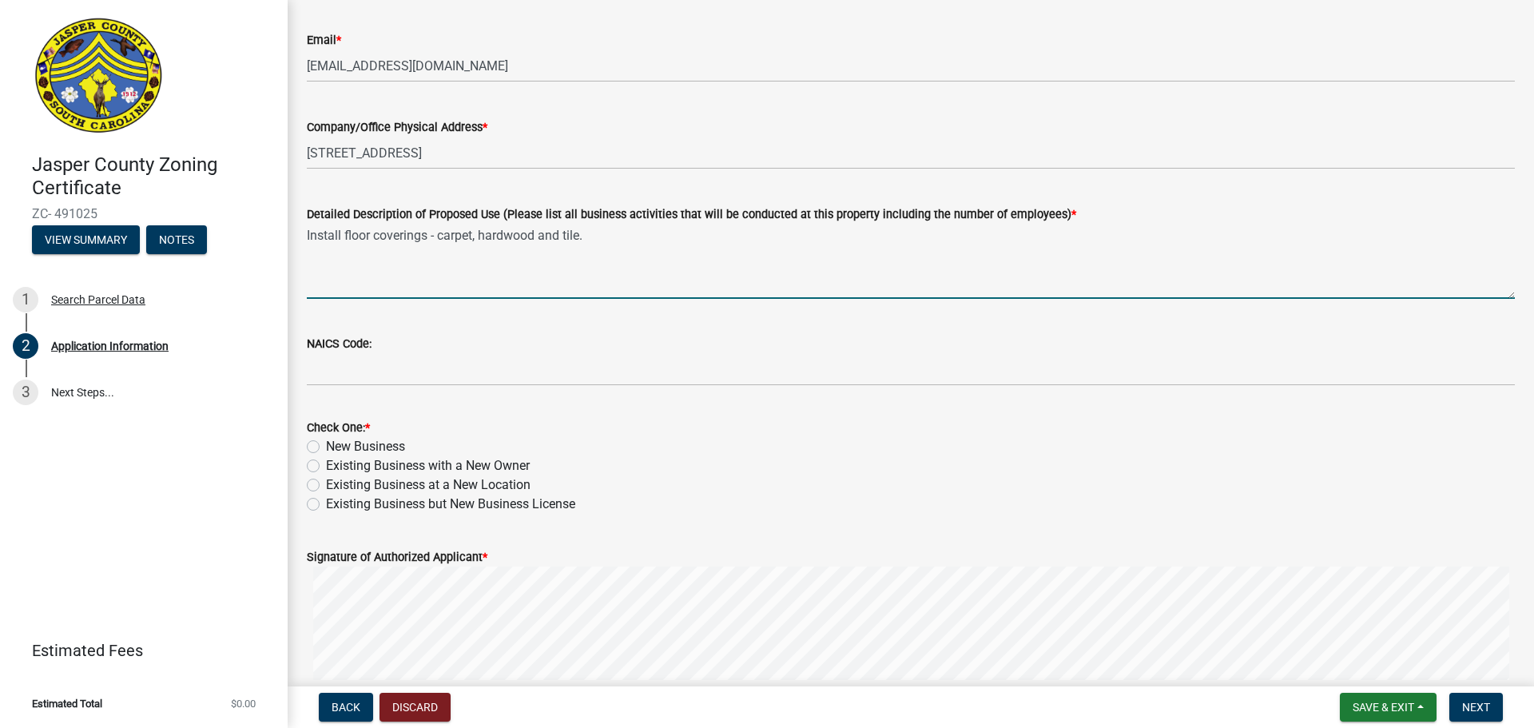
type textarea "Install floor coverings - carpet, hardwood and tile."
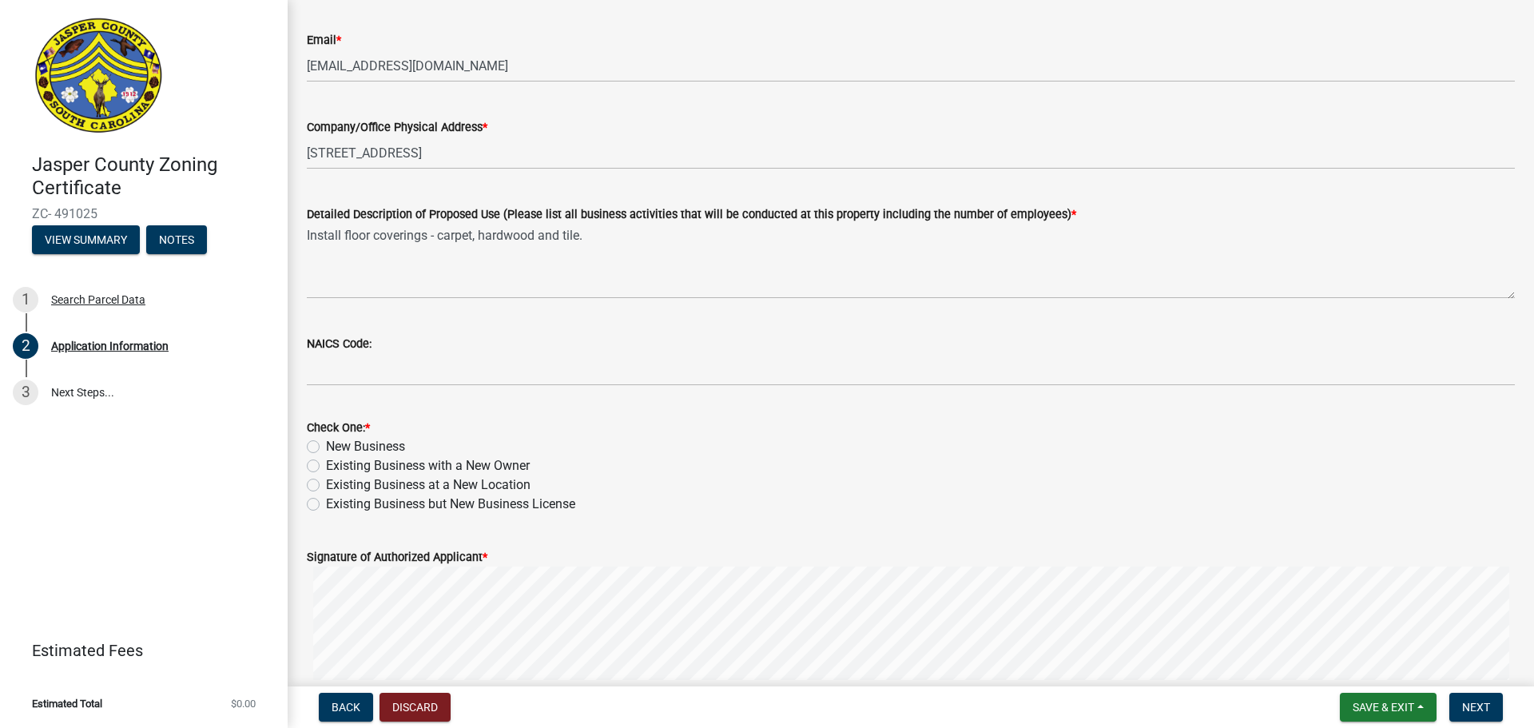
click at [448, 507] on label "Existing Business but New Business License" at bounding box center [450, 504] width 249 height 19
click at [336, 505] on input "Existing Business but New Business License" at bounding box center [331, 500] width 10 height 10
radio input "true"
click at [326, 448] on label "New Business" at bounding box center [365, 446] width 79 height 19
click at [326, 447] on input "New Business" at bounding box center [331, 442] width 10 height 10
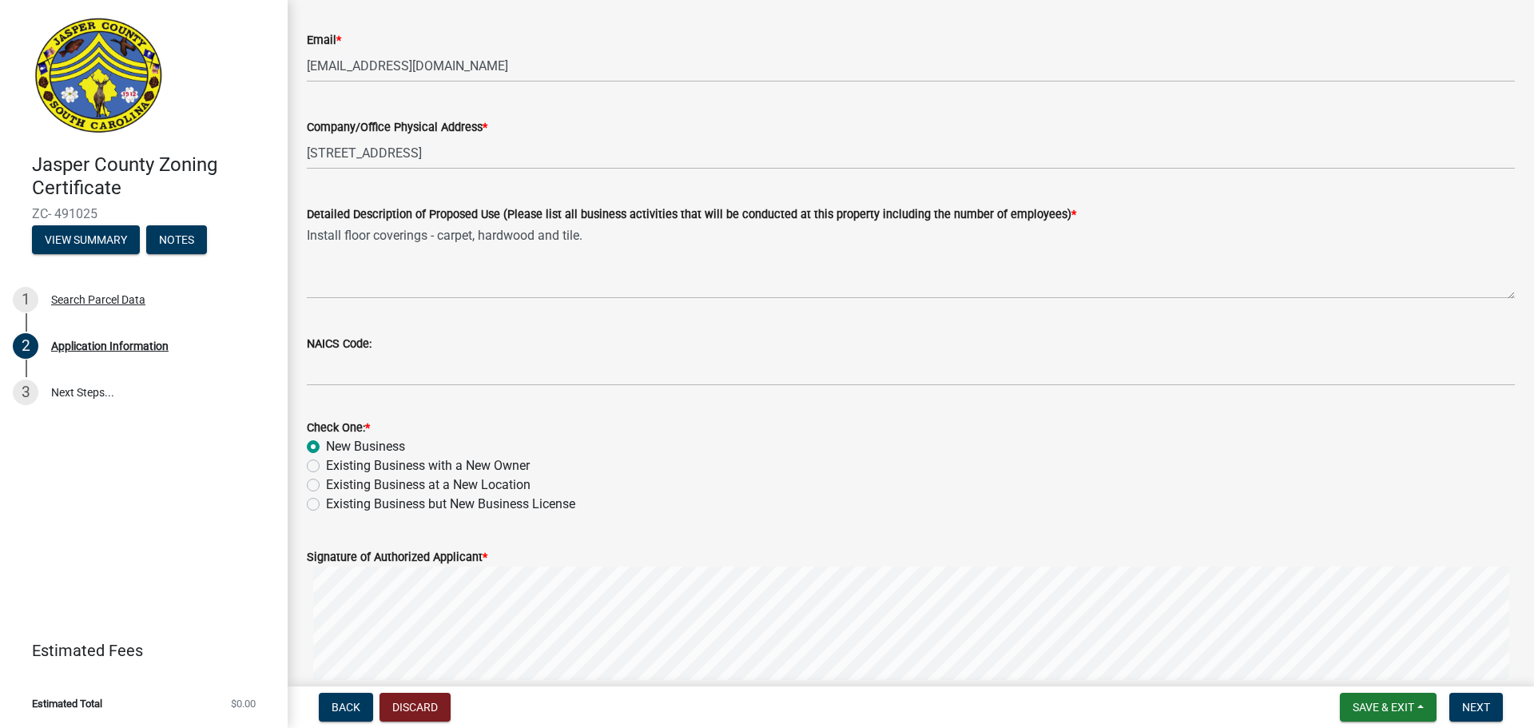
radio input "true"
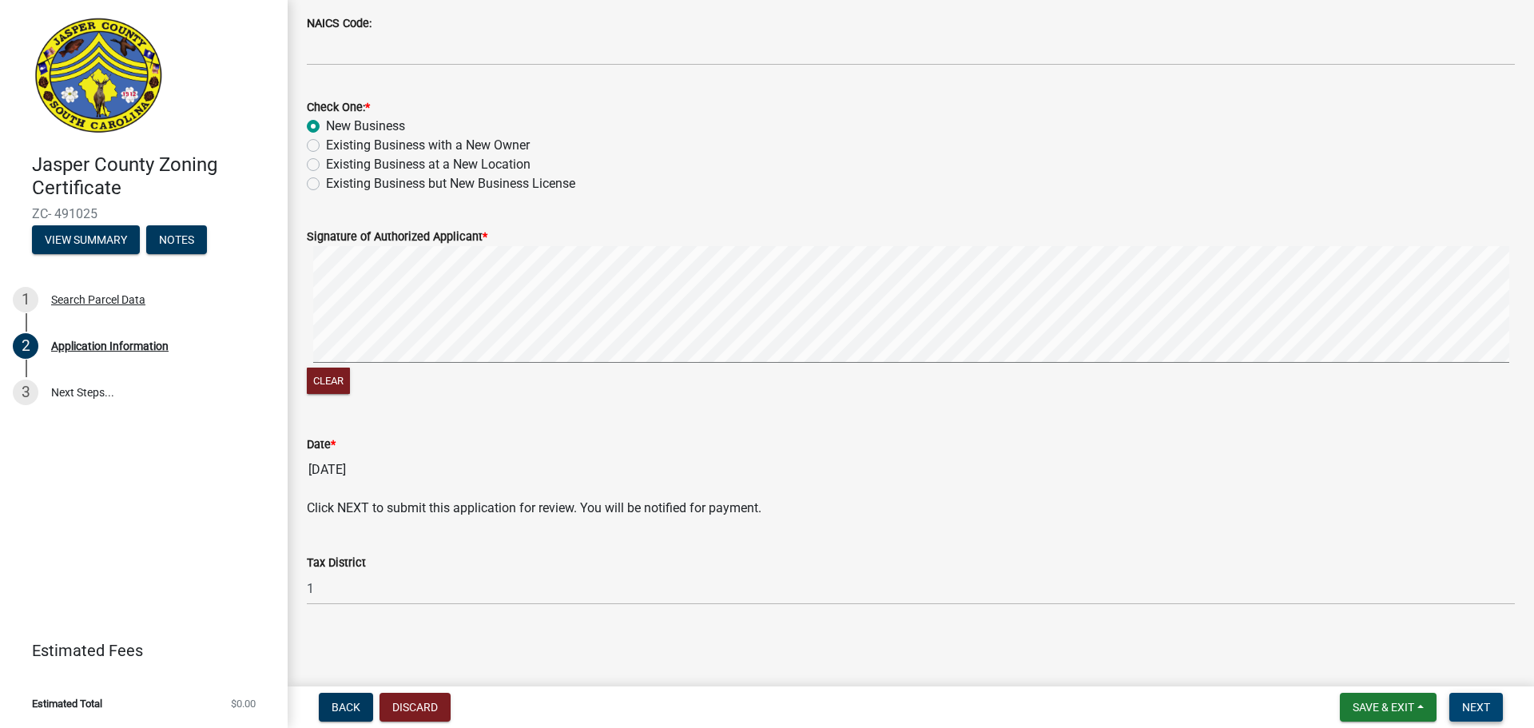
click at [1473, 710] on span "Next" at bounding box center [1476, 707] width 28 height 13
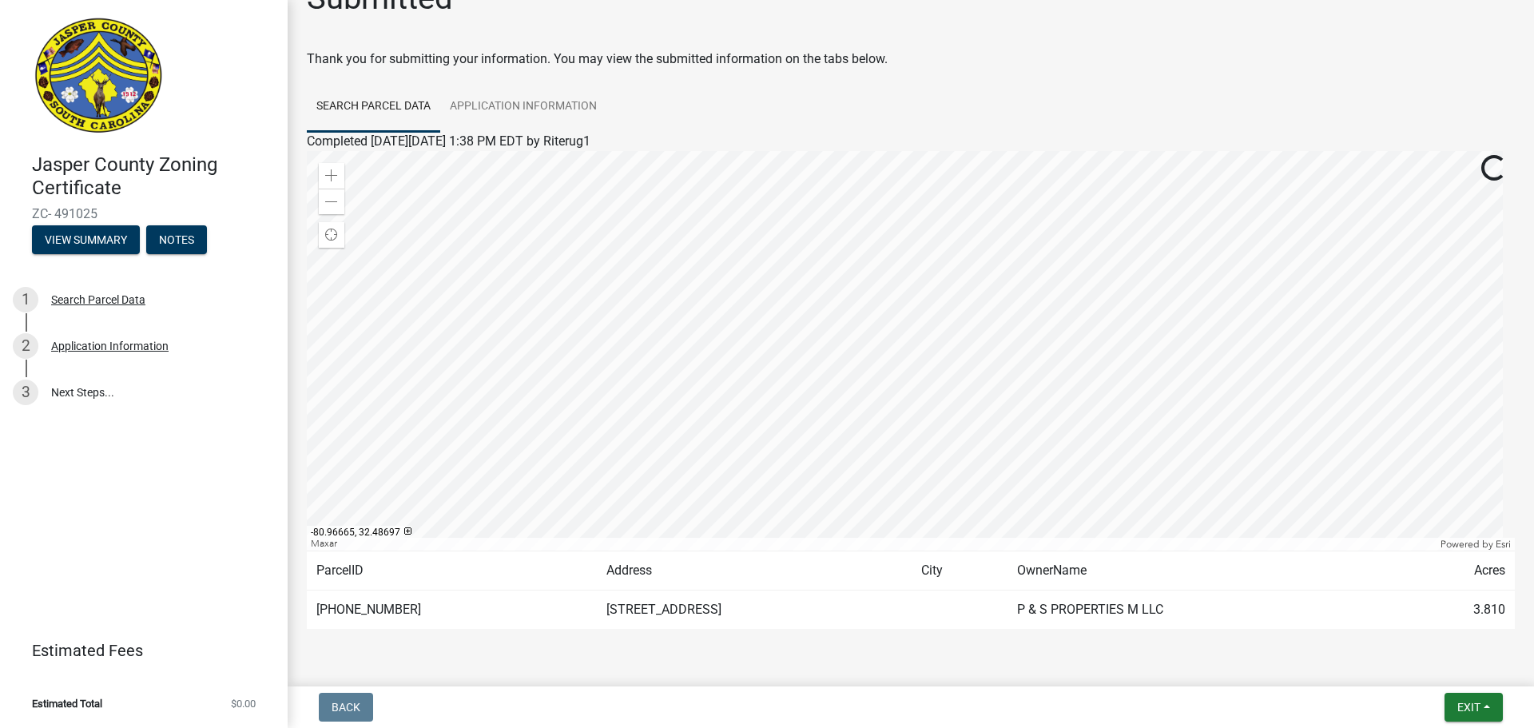
scroll to position [0, 0]
